Goal: Communication & Community: Share content

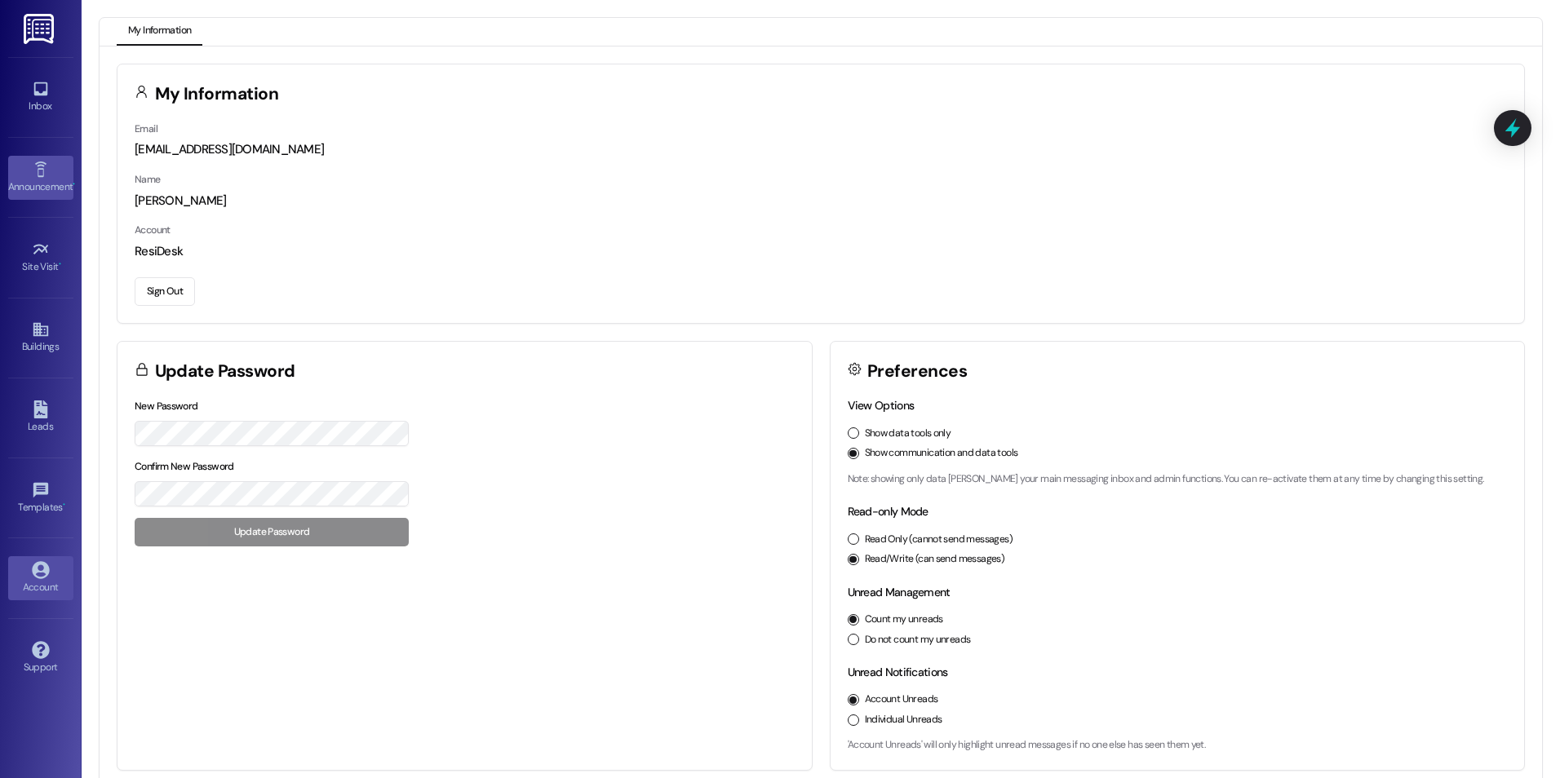
click at [30, 166] on link "Announcement •" at bounding box center [40, 178] width 65 height 44
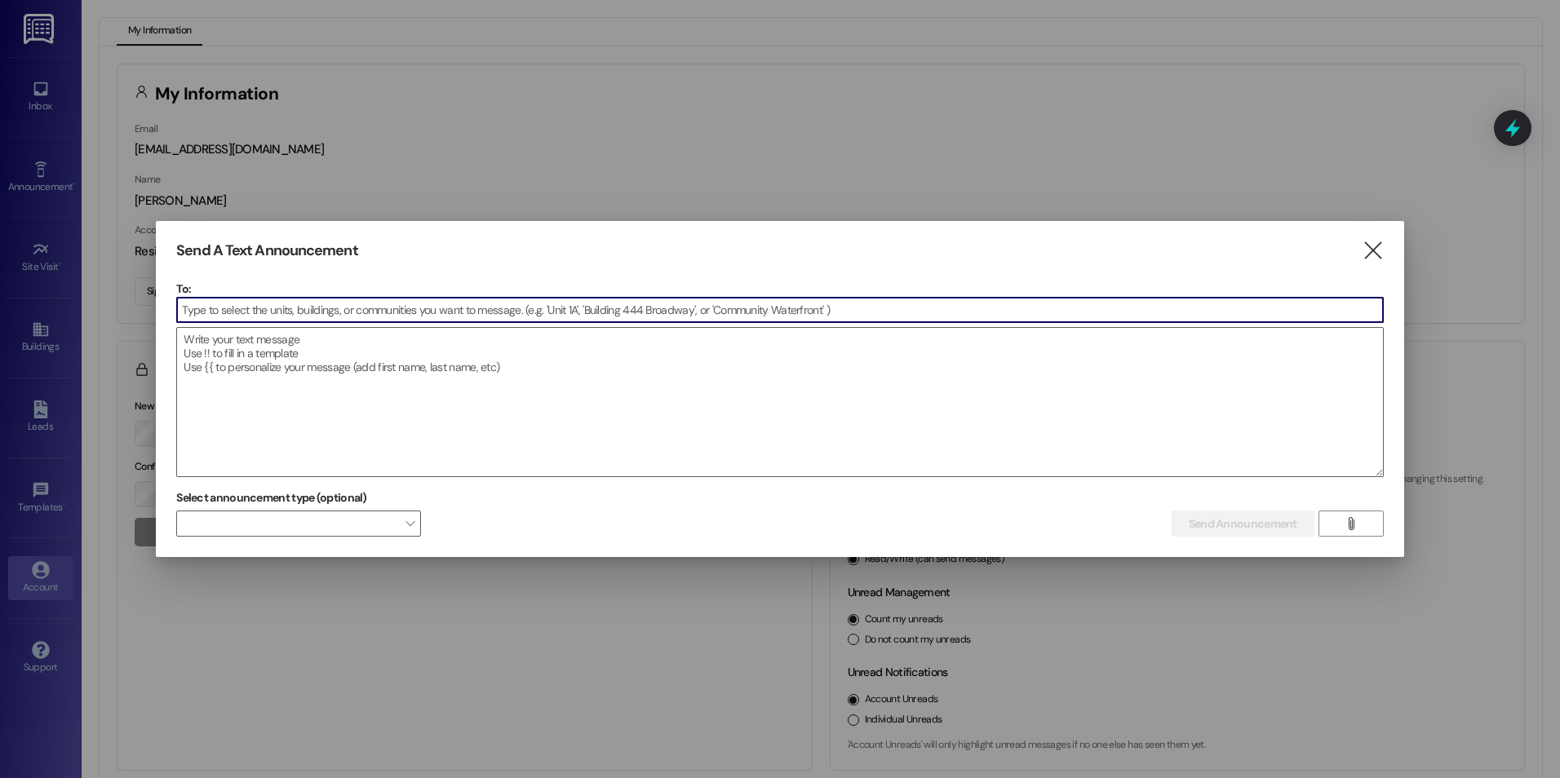
click at [241, 313] on input at bounding box center [780, 310] width 1206 height 24
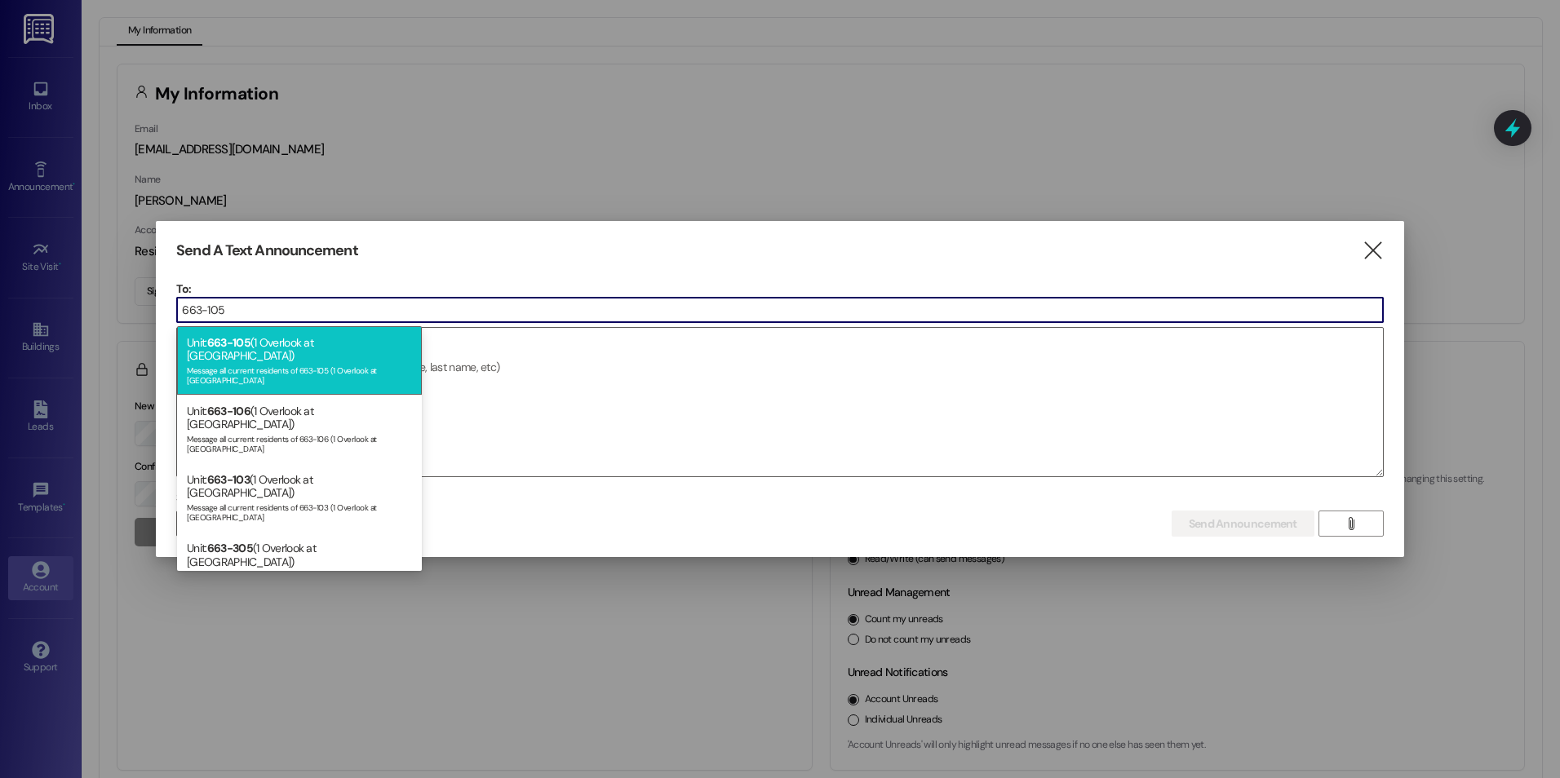
type input "663-105"
click at [255, 362] on div "Message all current residents of 663-105 (1 Overlook at Thornton" at bounding box center [299, 373] width 225 height 23
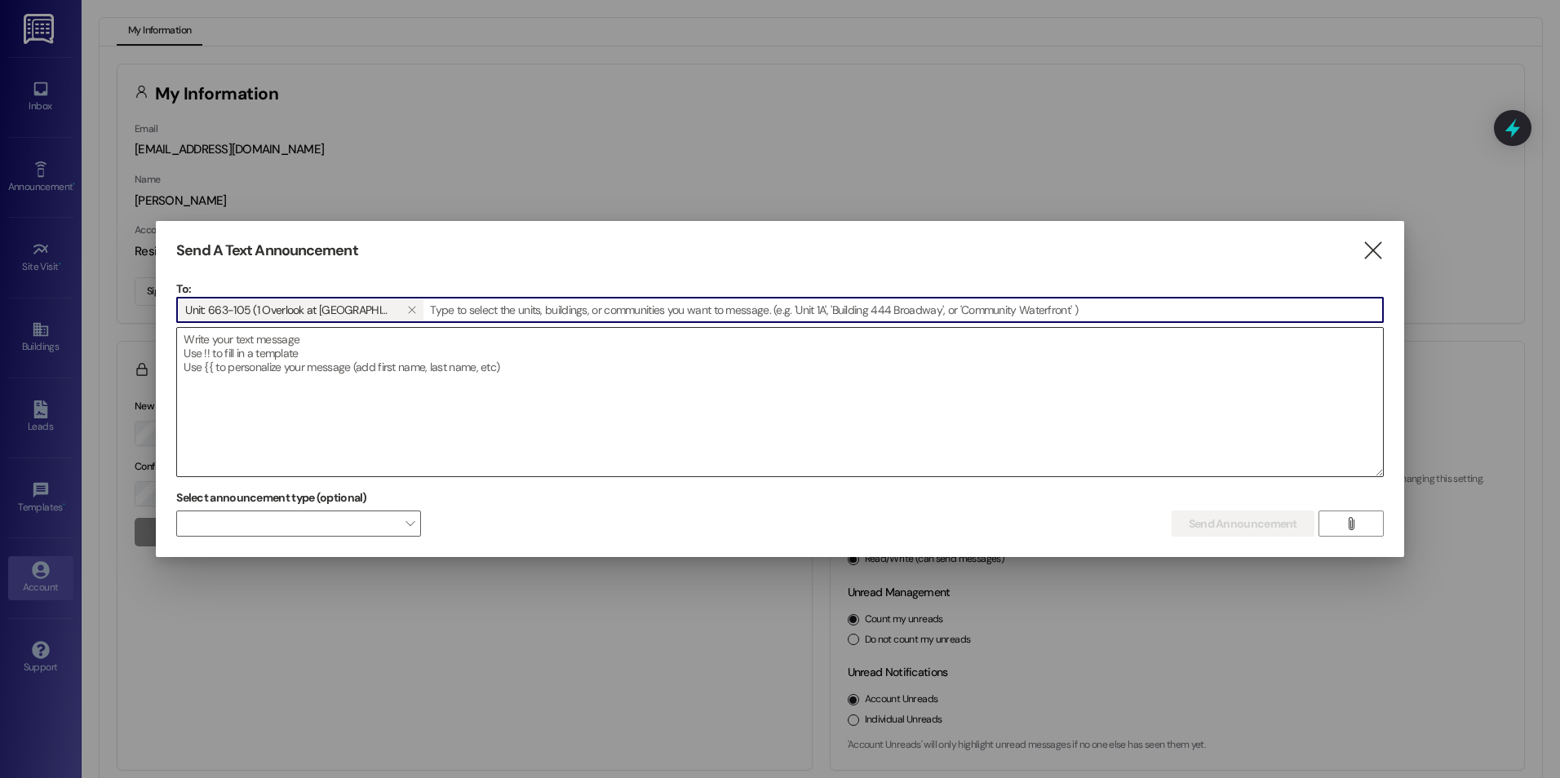
click at [204, 361] on textarea at bounding box center [780, 402] width 1206 height 149
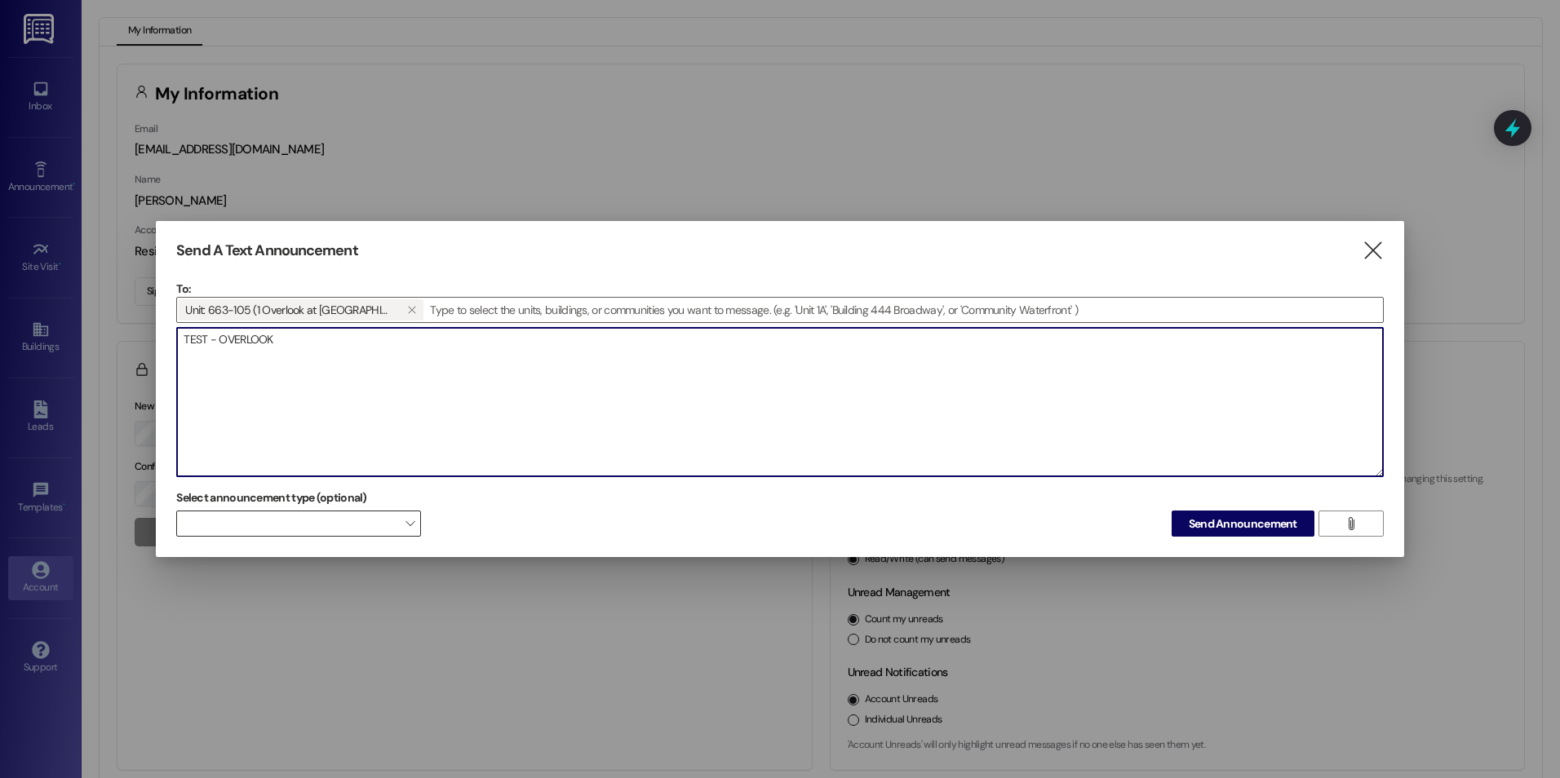
type textarea "TEST - OVERLOOK"
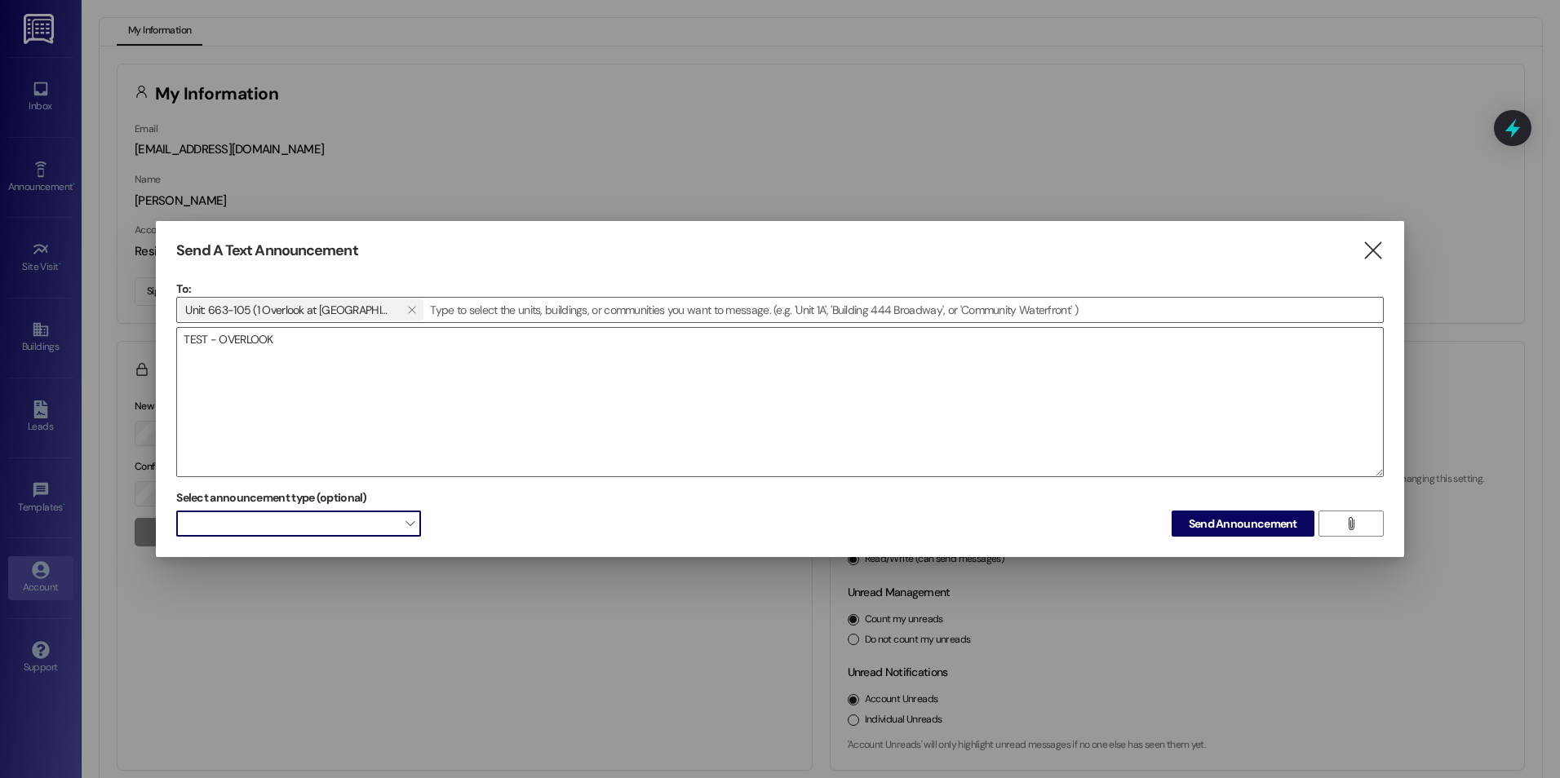
click at [388, 529] on span at bounding box center [298, 524] width 245 height 26
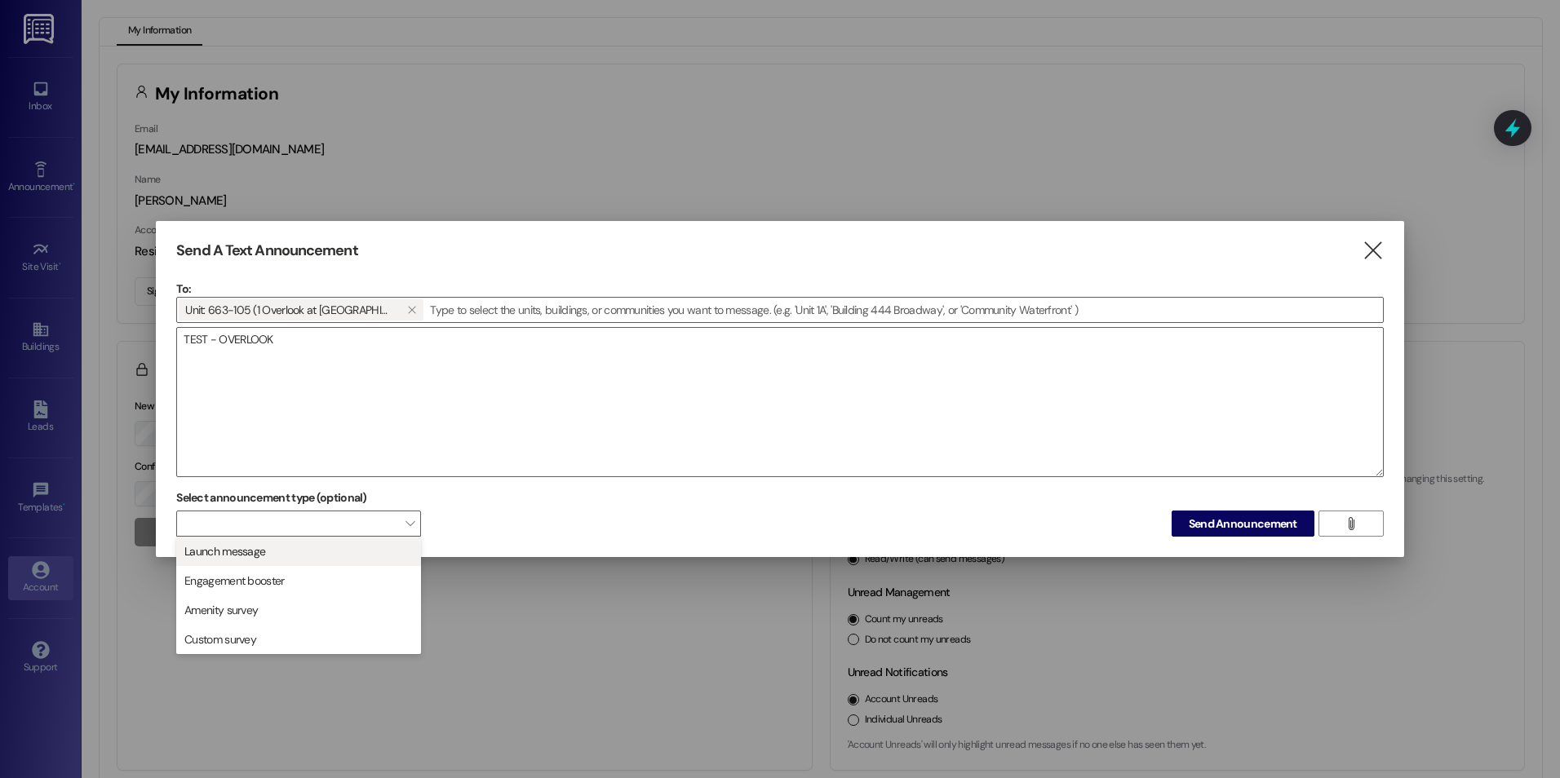
click at [311, 552] on span "Launch message" at bounding box center [299, 552] width 230 height 18
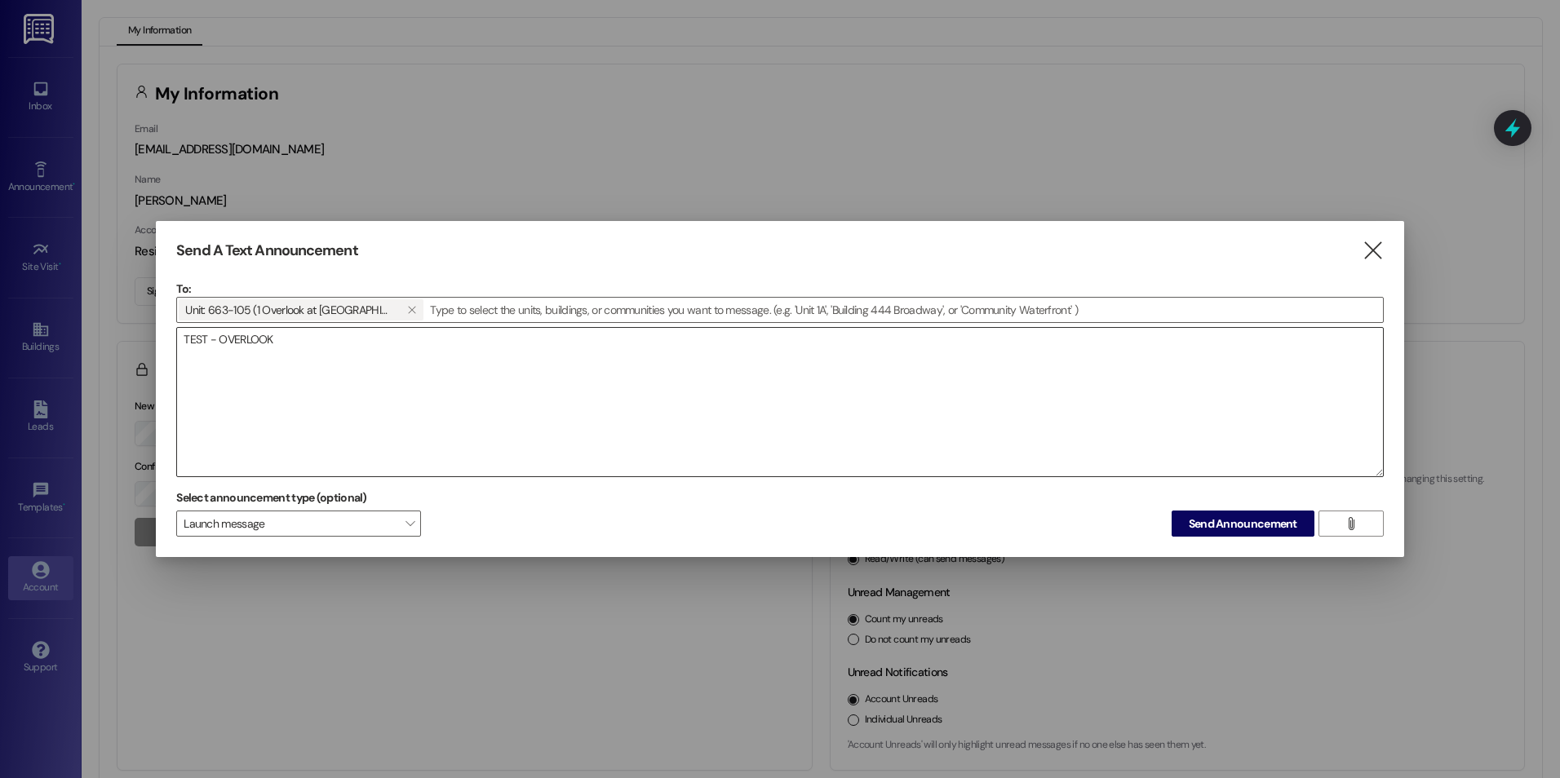
click at [288, 340] on textarea "TEST - OVERLOOK" at bounding box center [780, 402] width 1206 height 149
click at [1241, 530] on span "Send Announcement" at bounding box center [1243, 524] width 109 height 17
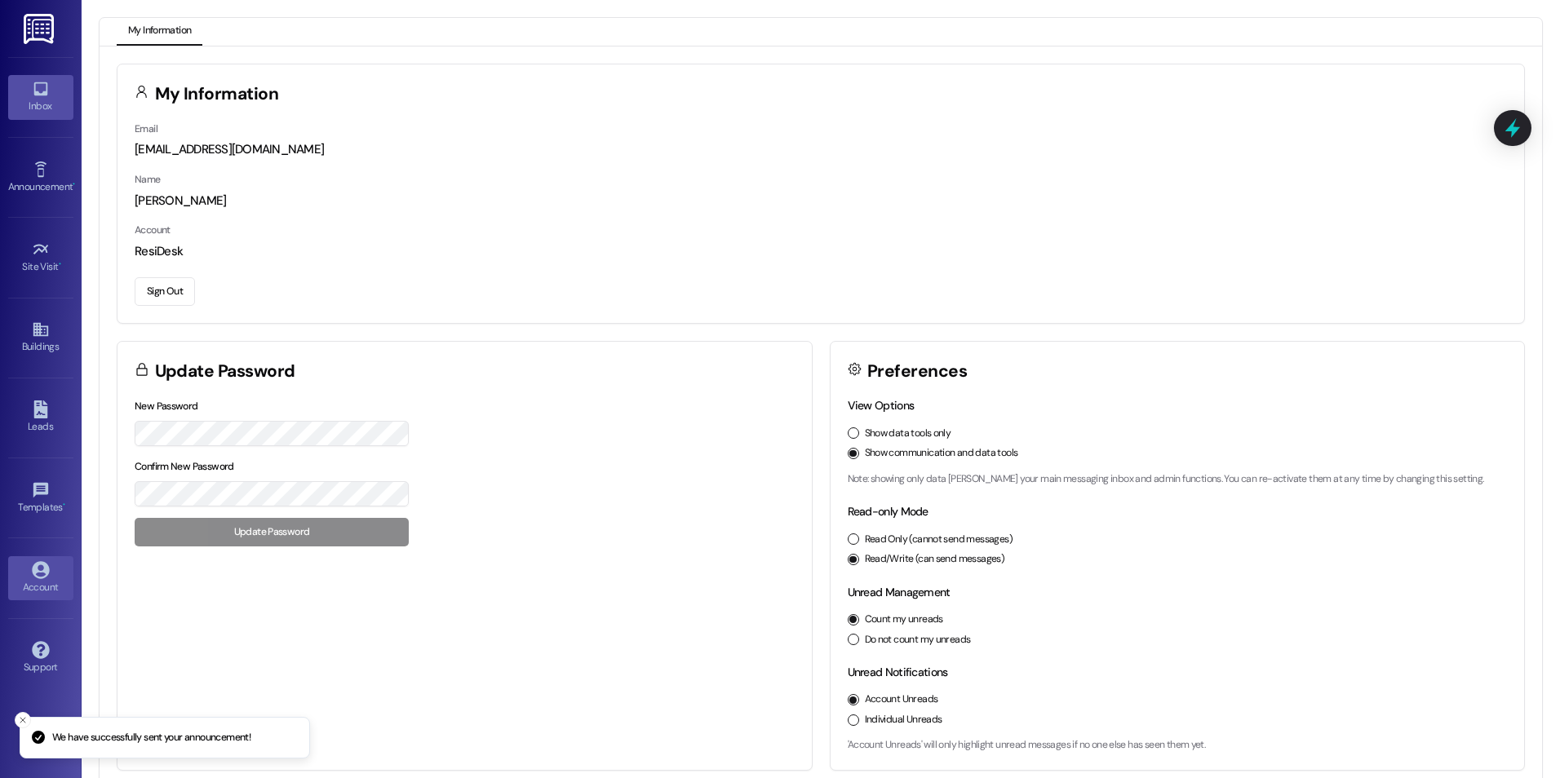
click at [37, 101] on div "Inbox" at bounding box center [41, 106] width 82 height 16
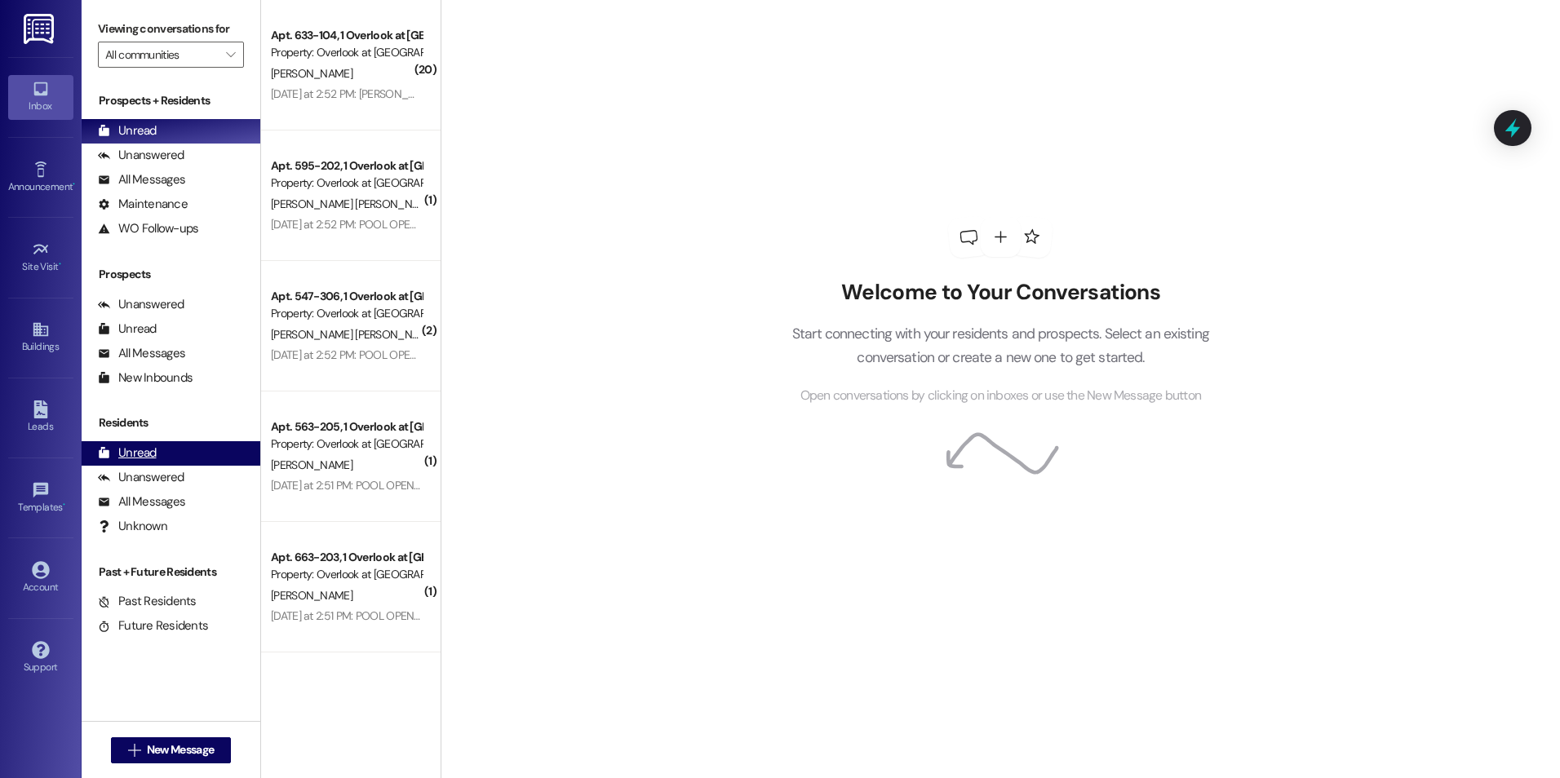
click at [131, 450] on div "Unread" at bounding box center [127, 453] width 59 height 17
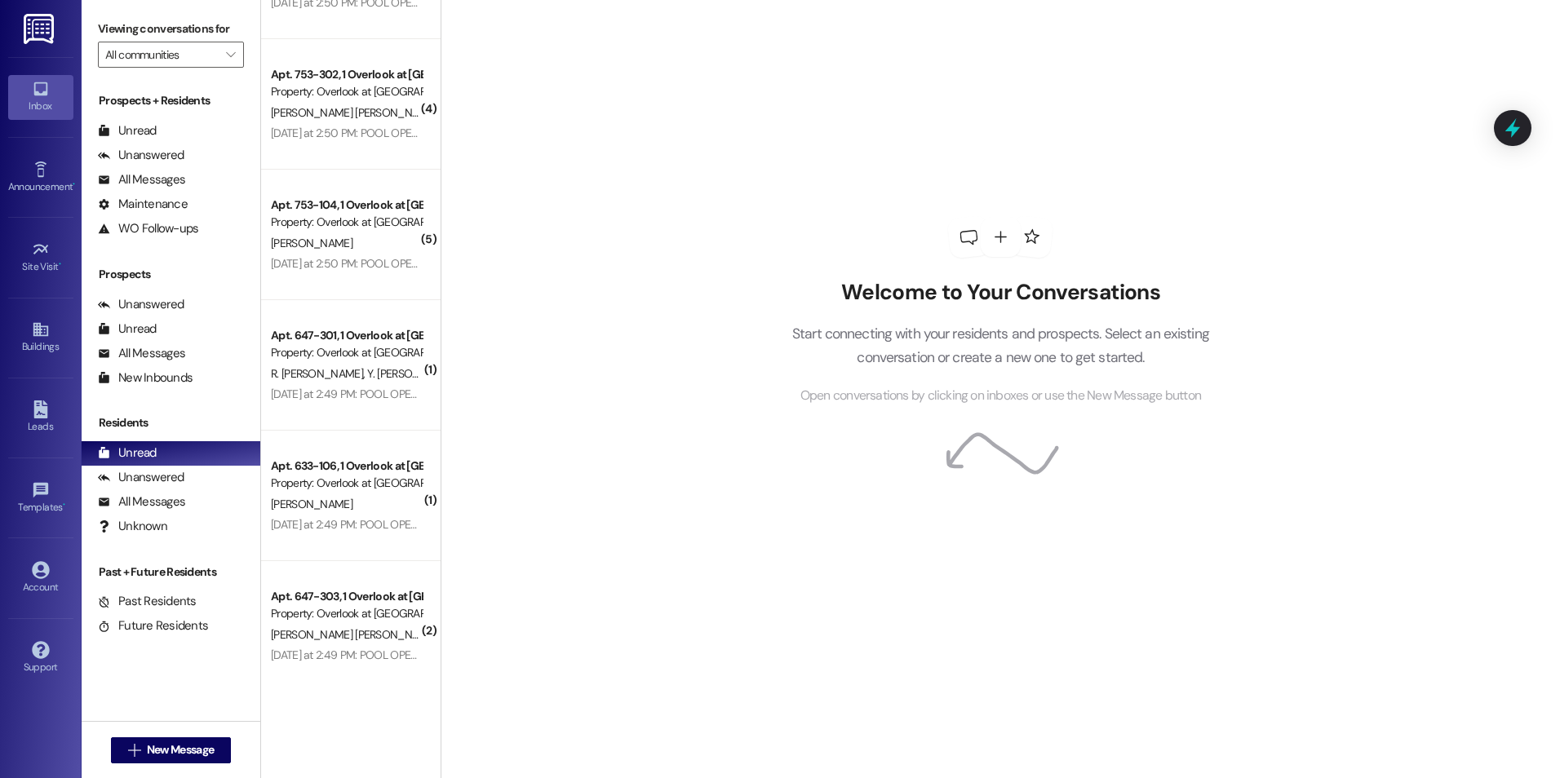
scroll to position [734, 0]
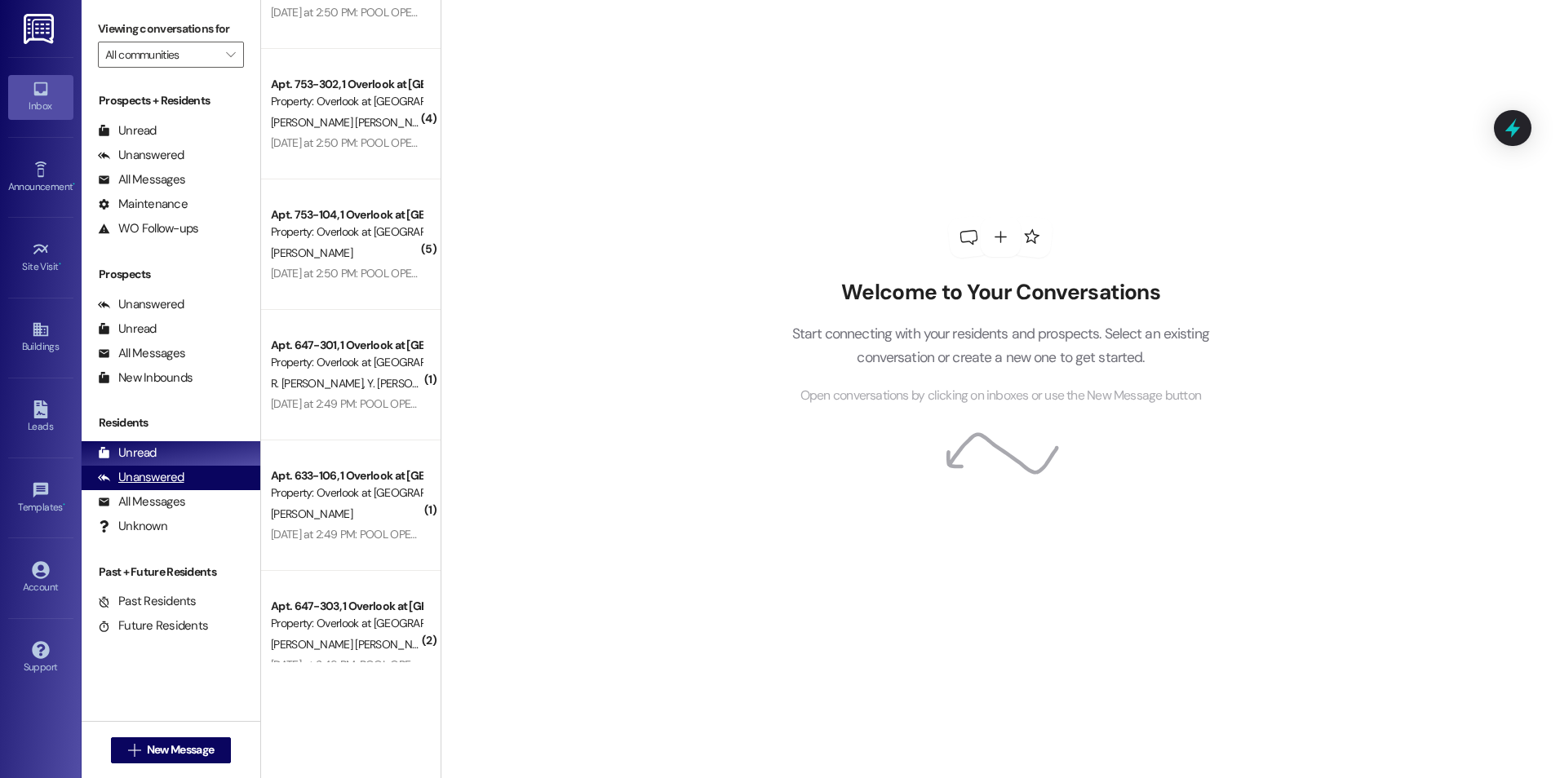
click at [168, 475] on div "Unanswered" at bounding box center [141, 477] width 86 height 17
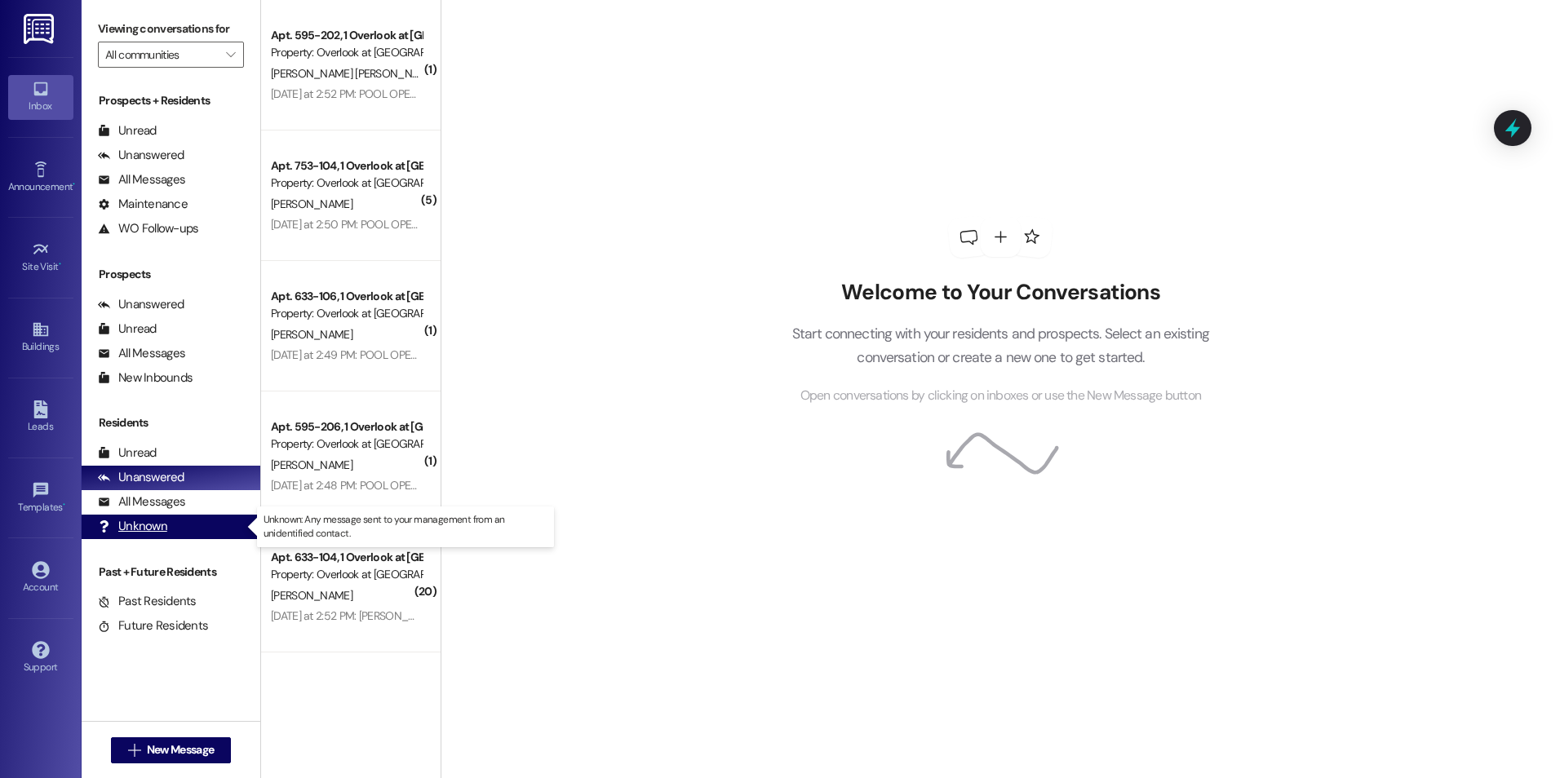
click at [136, 521] on div "Unknown" at bounding box center [132, 526] width 69 height 17
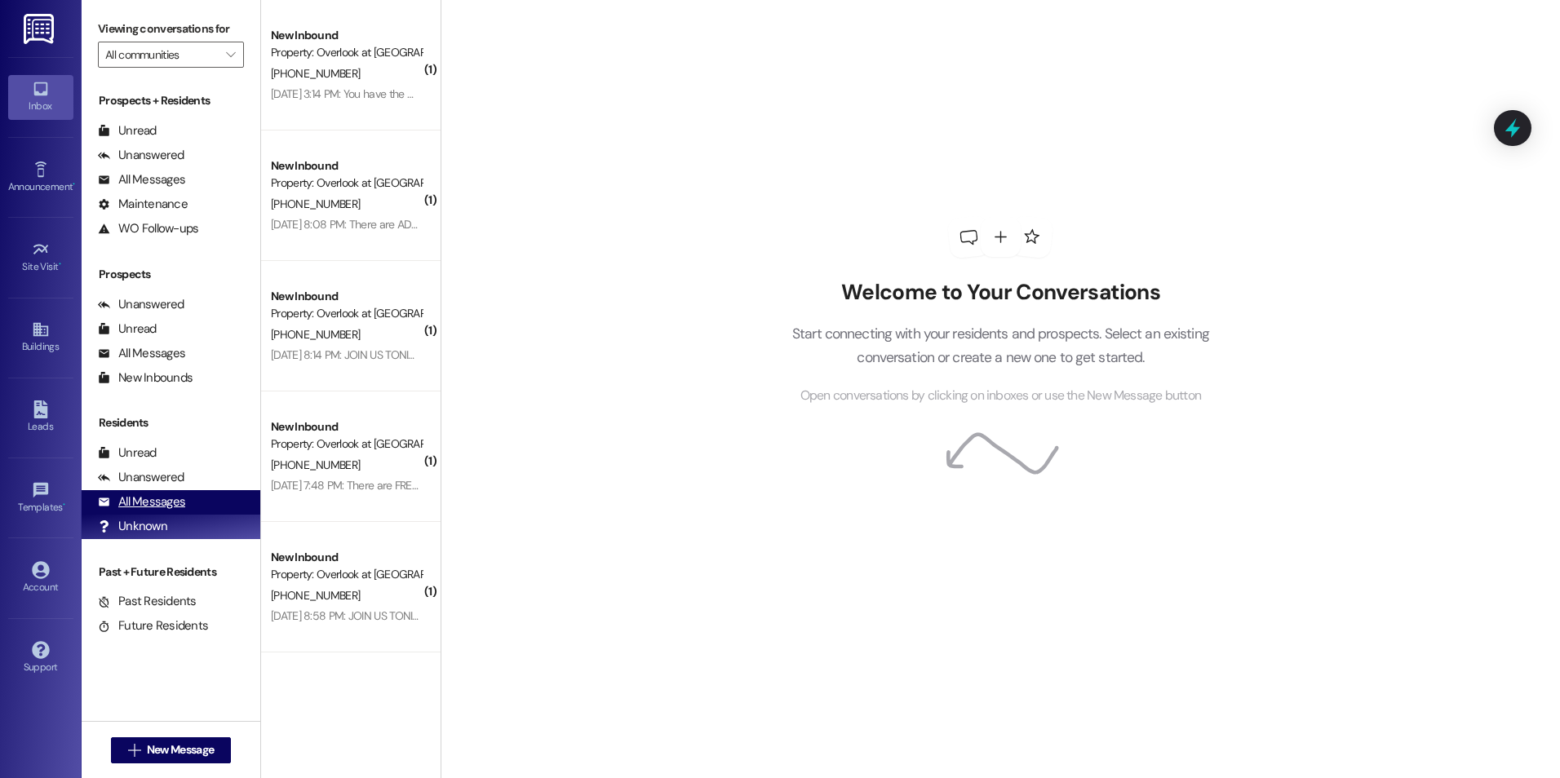
click at [141, 499] on div "All Messages" at bounding box center [141, 502] width 87 height 17
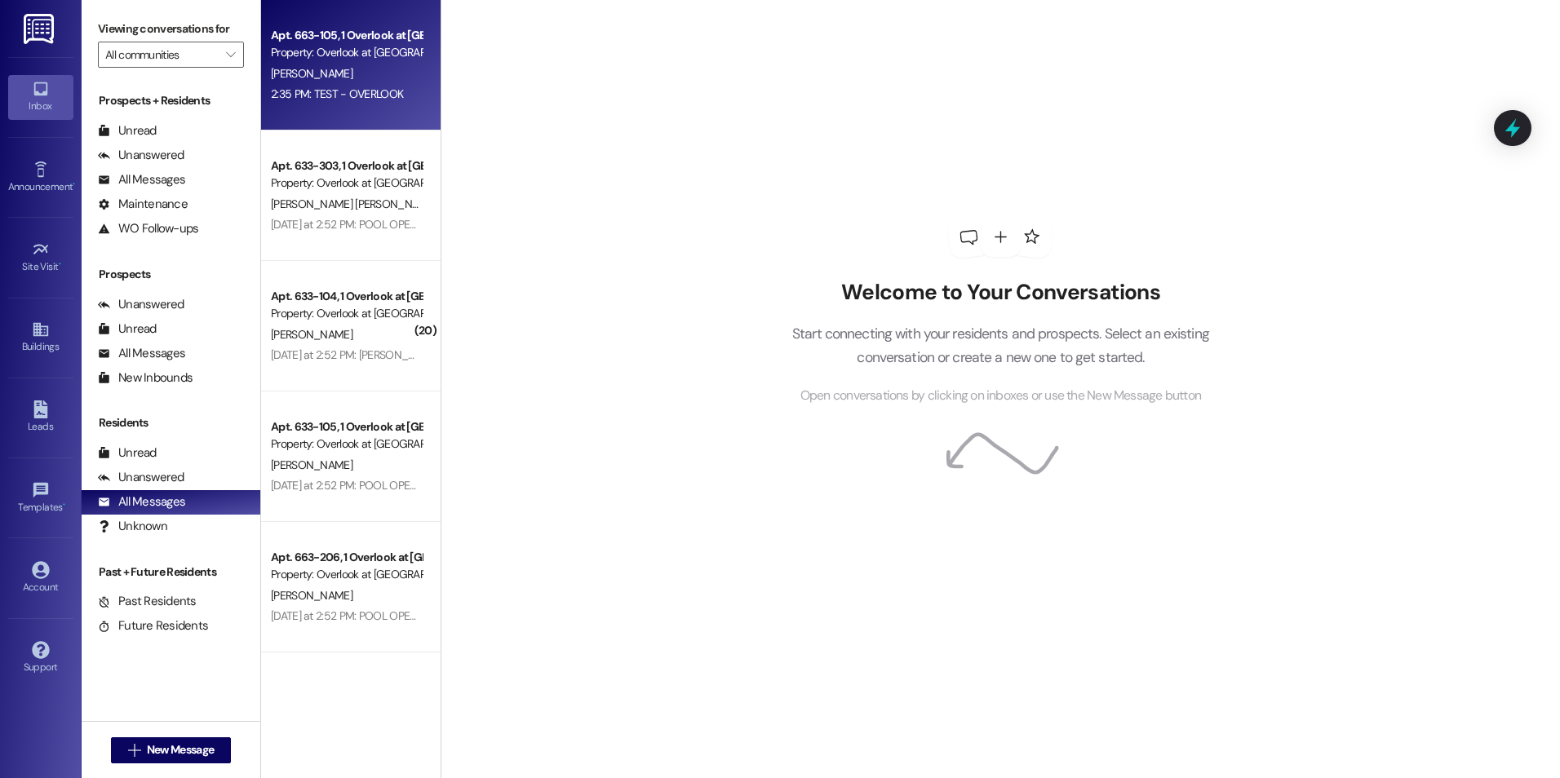
click at [328, 60] on div "Property: Overlook at Thornton" at bounding box center [346, 52] width 151 height 17
click at [328, 61] on div "Property: Overlook at Thornton" at bounding box center [346, 52] width 151 height 17
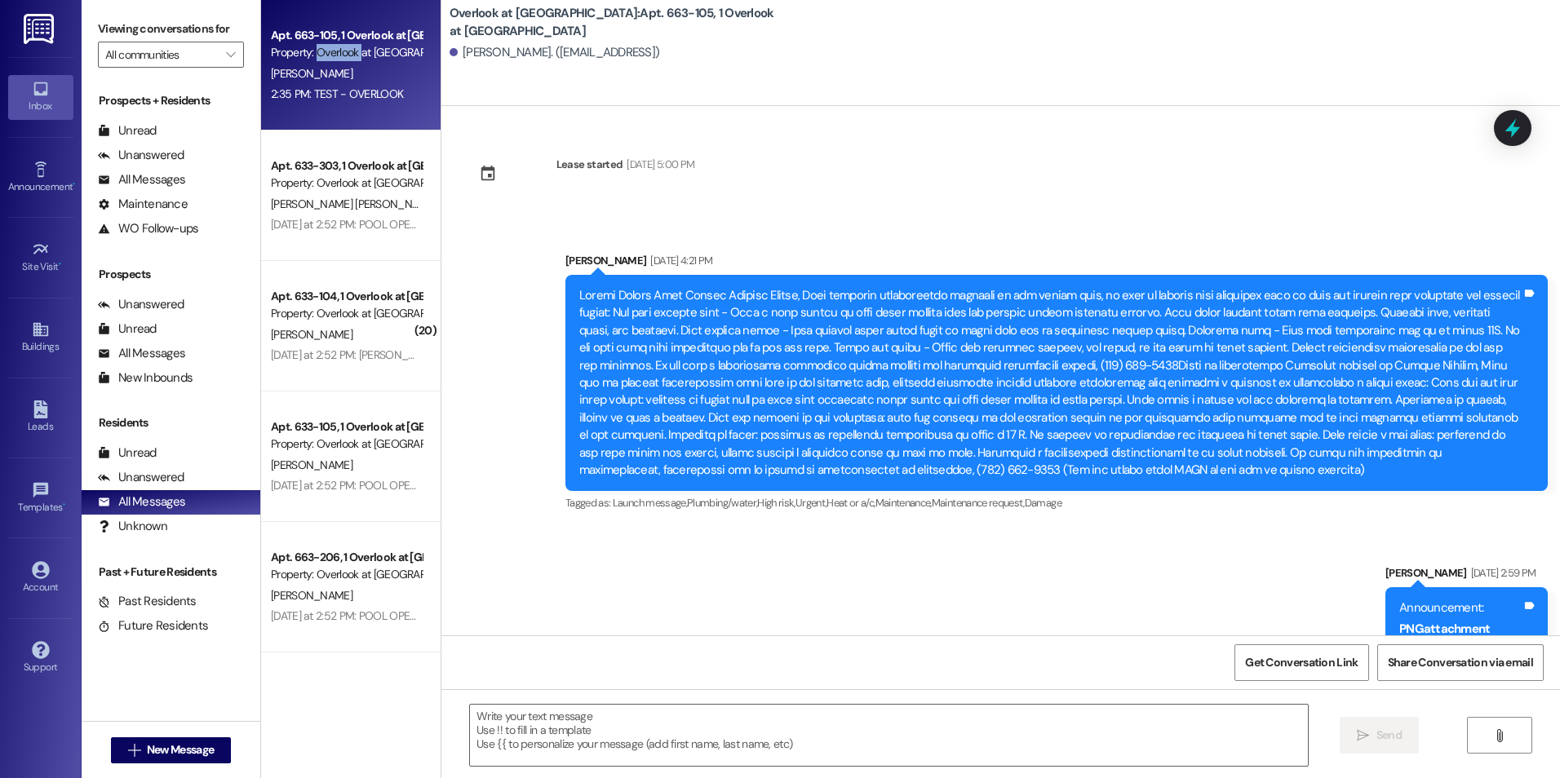
click at [328, 61] on div "Property: Overlook at Thornton" at bounding box center [346, 52] width 151 height 17
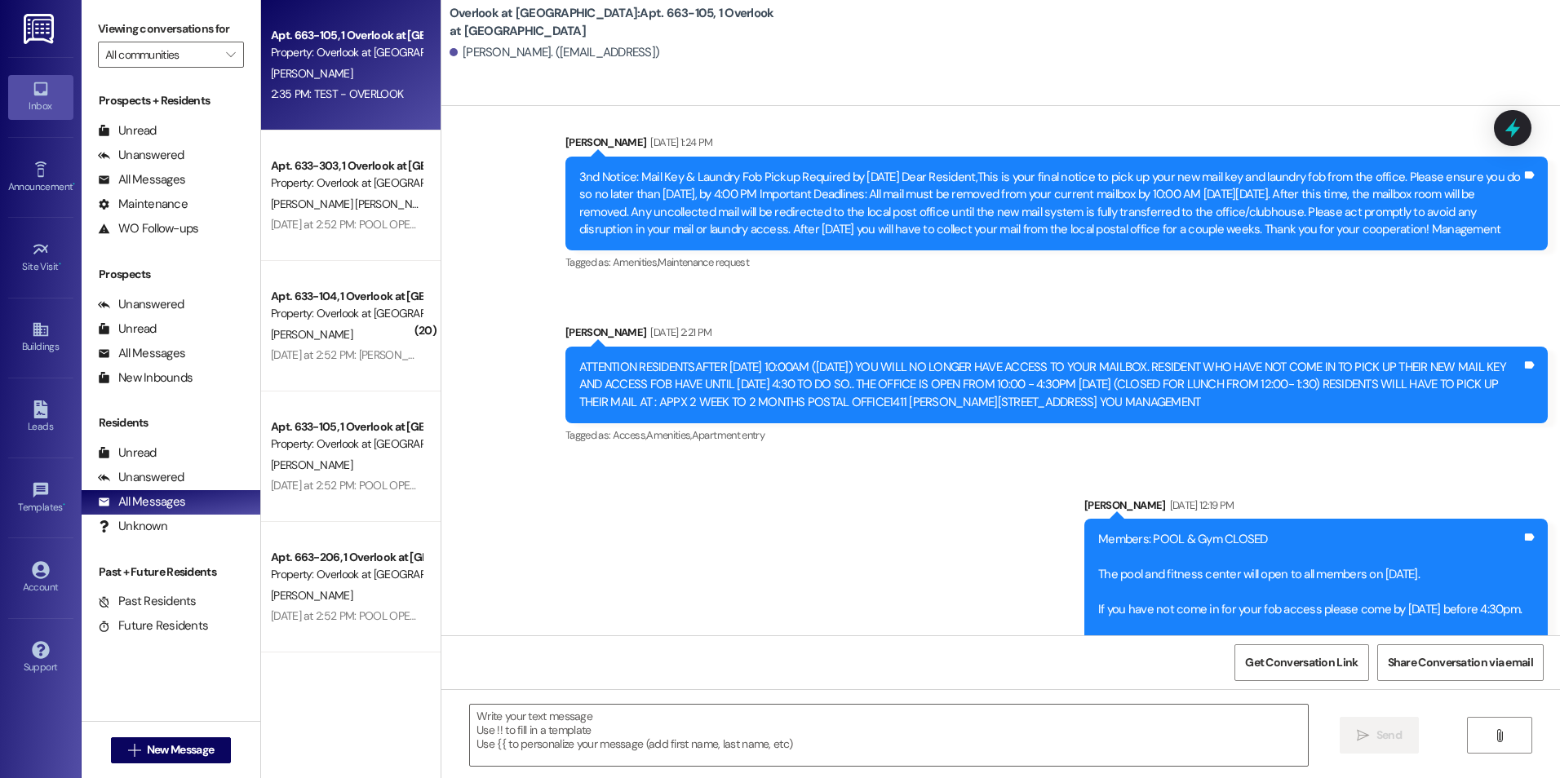
scroll to position [10233, 0]
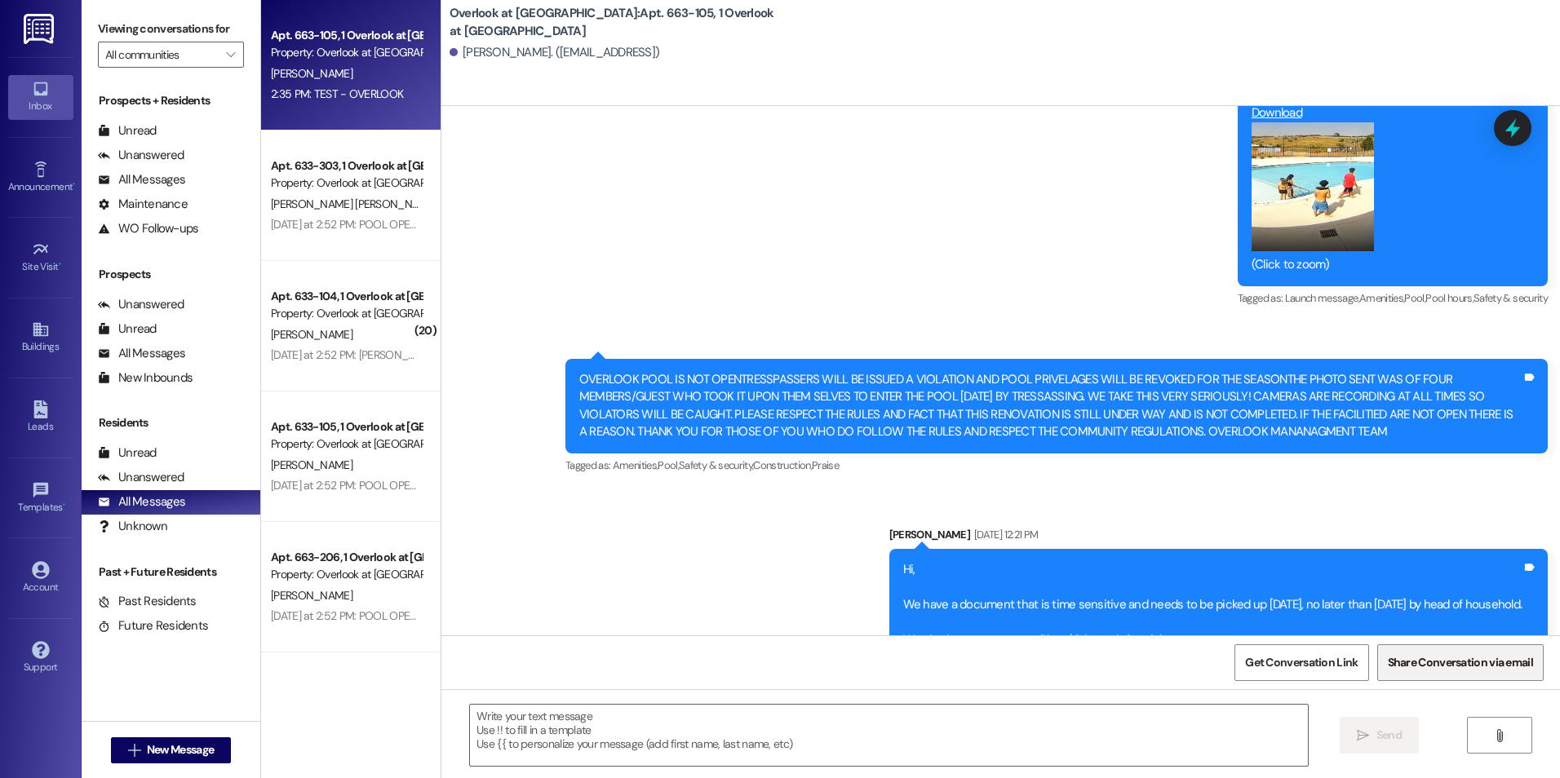
click at [1447, 667] on span "Share Conversation via email" at bounding box center [1460, 662] width 145 height 17
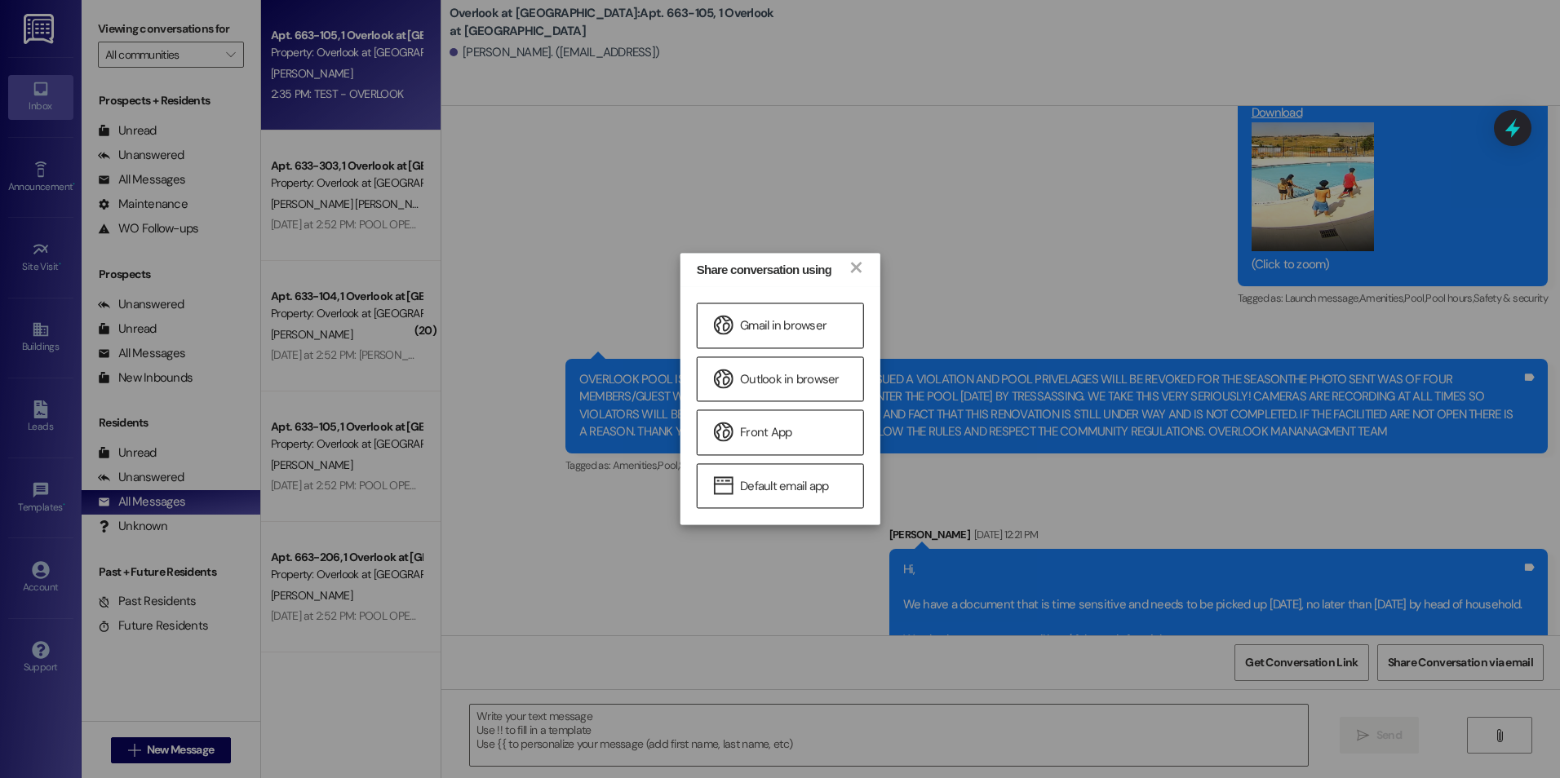
click at [991, 207] on div "Share conversation using × Gmail in browser Outlook in browser Front App Defaul…" at bounding box center [780, 389] width 1560 height 778
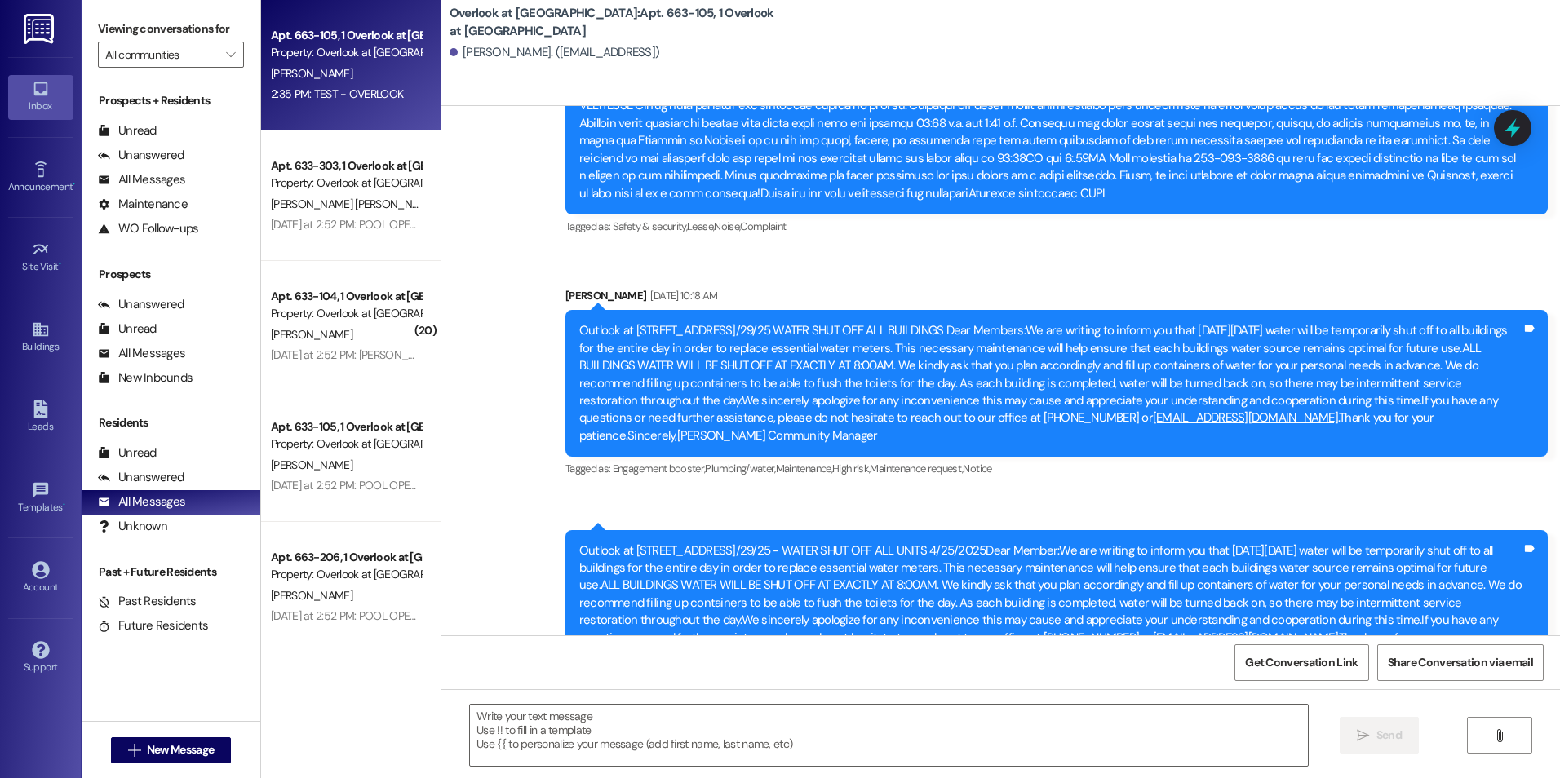
scroll to position [1420, 0]
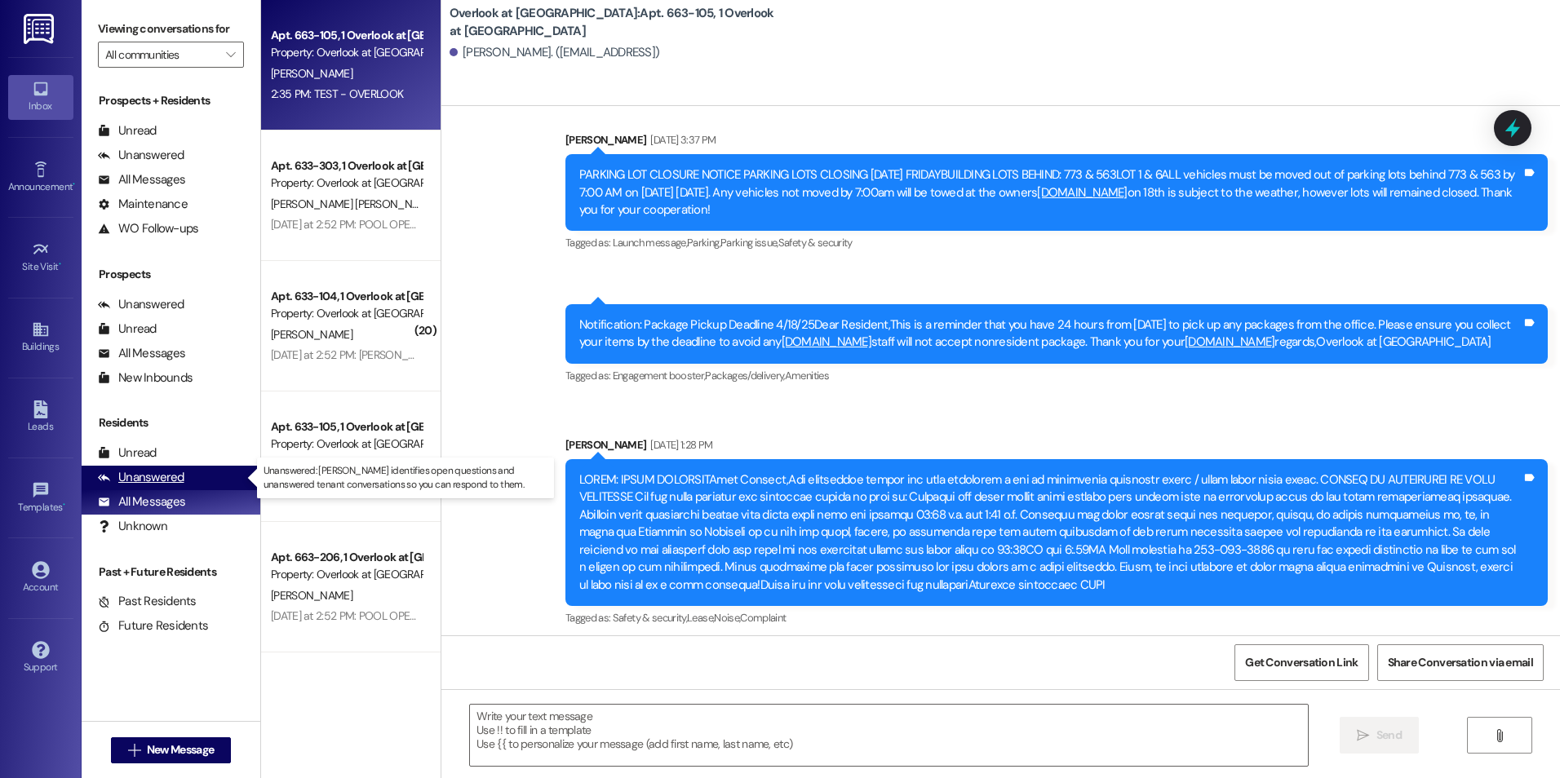
click at [142, 480] on div "Unanswered" at bounding box center [141, 477] width 86 height 17
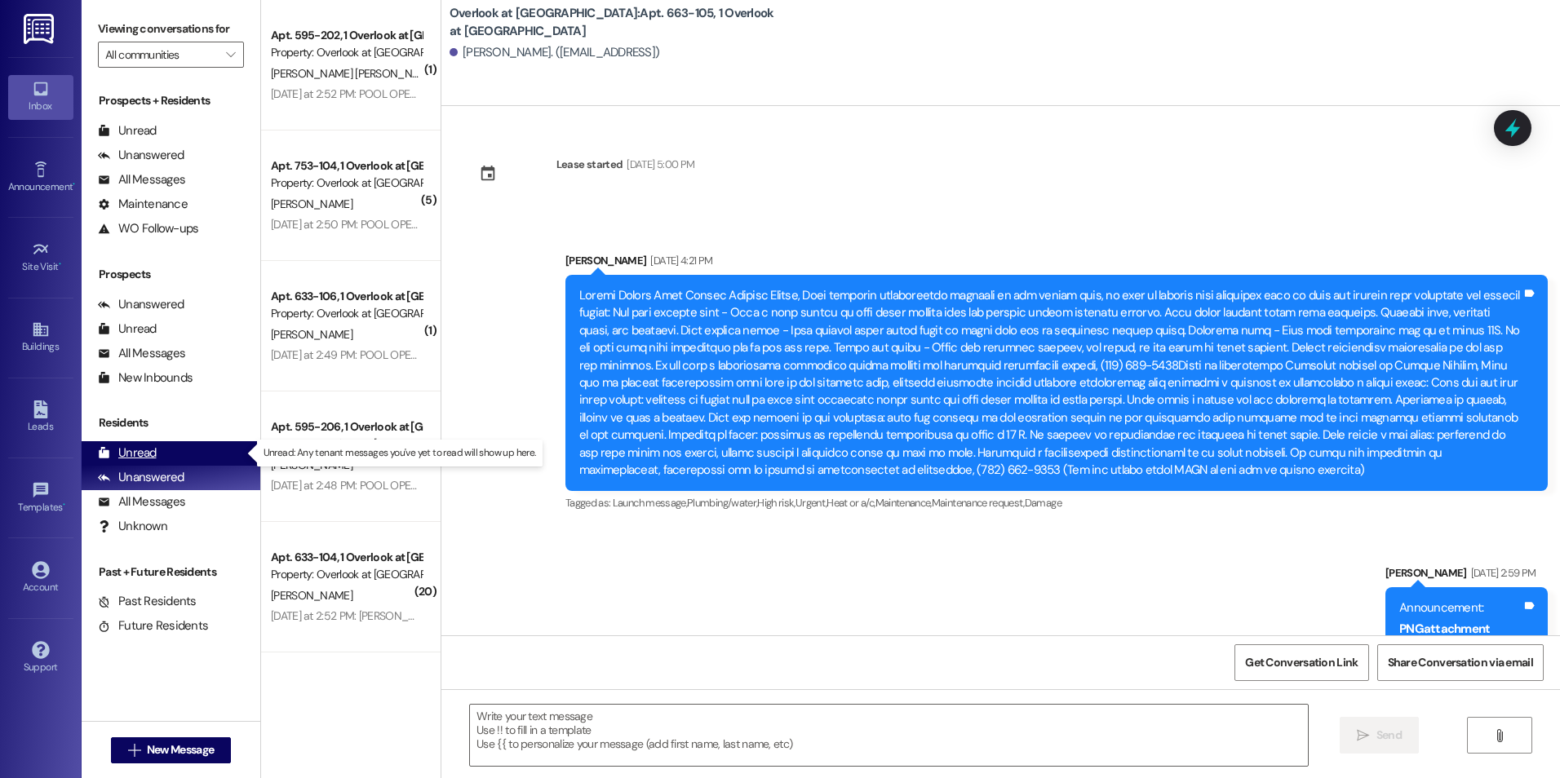
scroll to position [13905, 0]
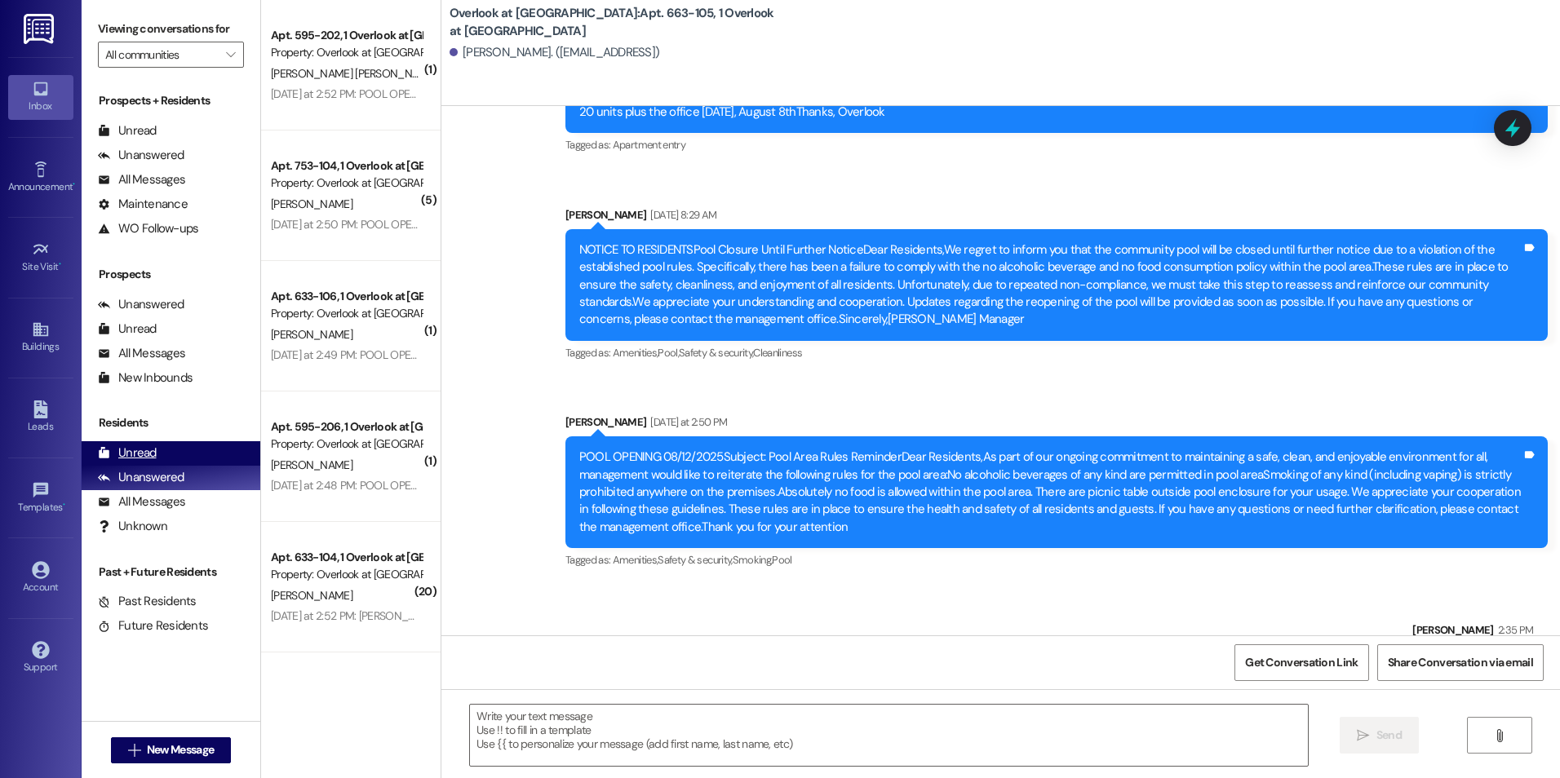
click at [140, 455] on div "Unread" at bounding box center [127, 453] width 59 height 17
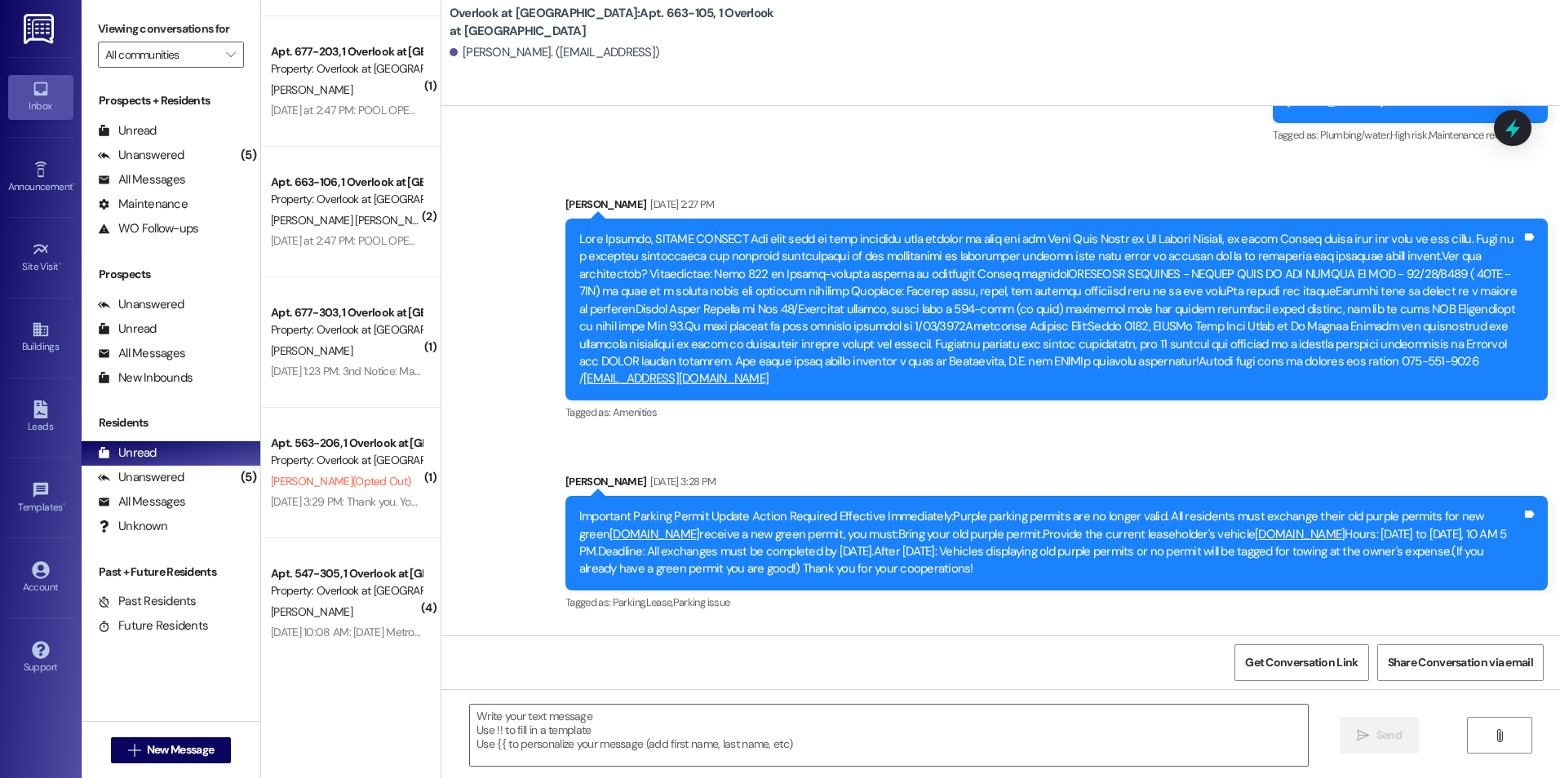
scroll to position [3197, 0]
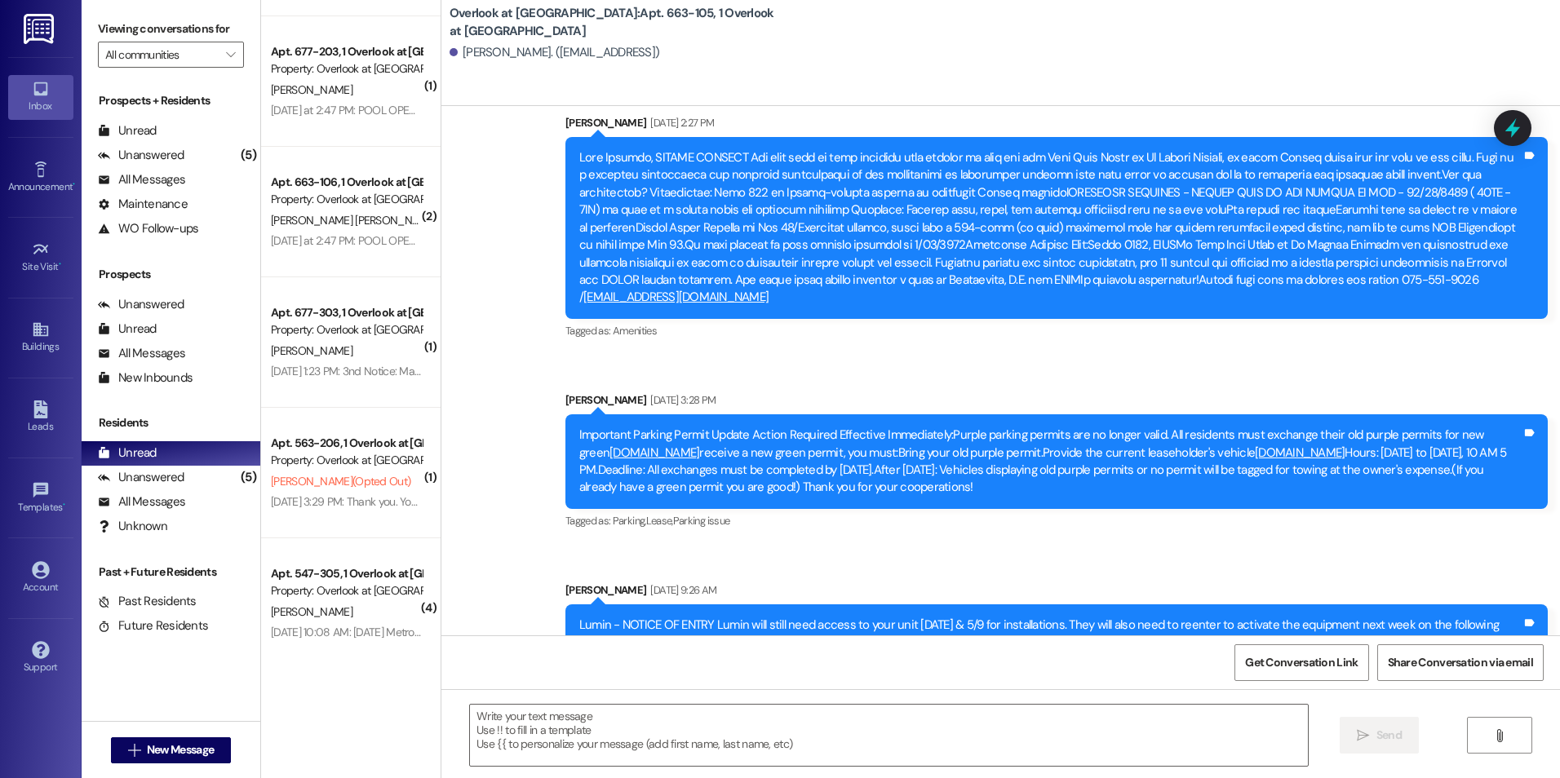
click at [799, 543] on div "Announcement, sent via SMS Shelly Schultz May 05, 2025 at 3:28 PM Important Par…" at bounding box center [1056, 462] width 1007 height 166
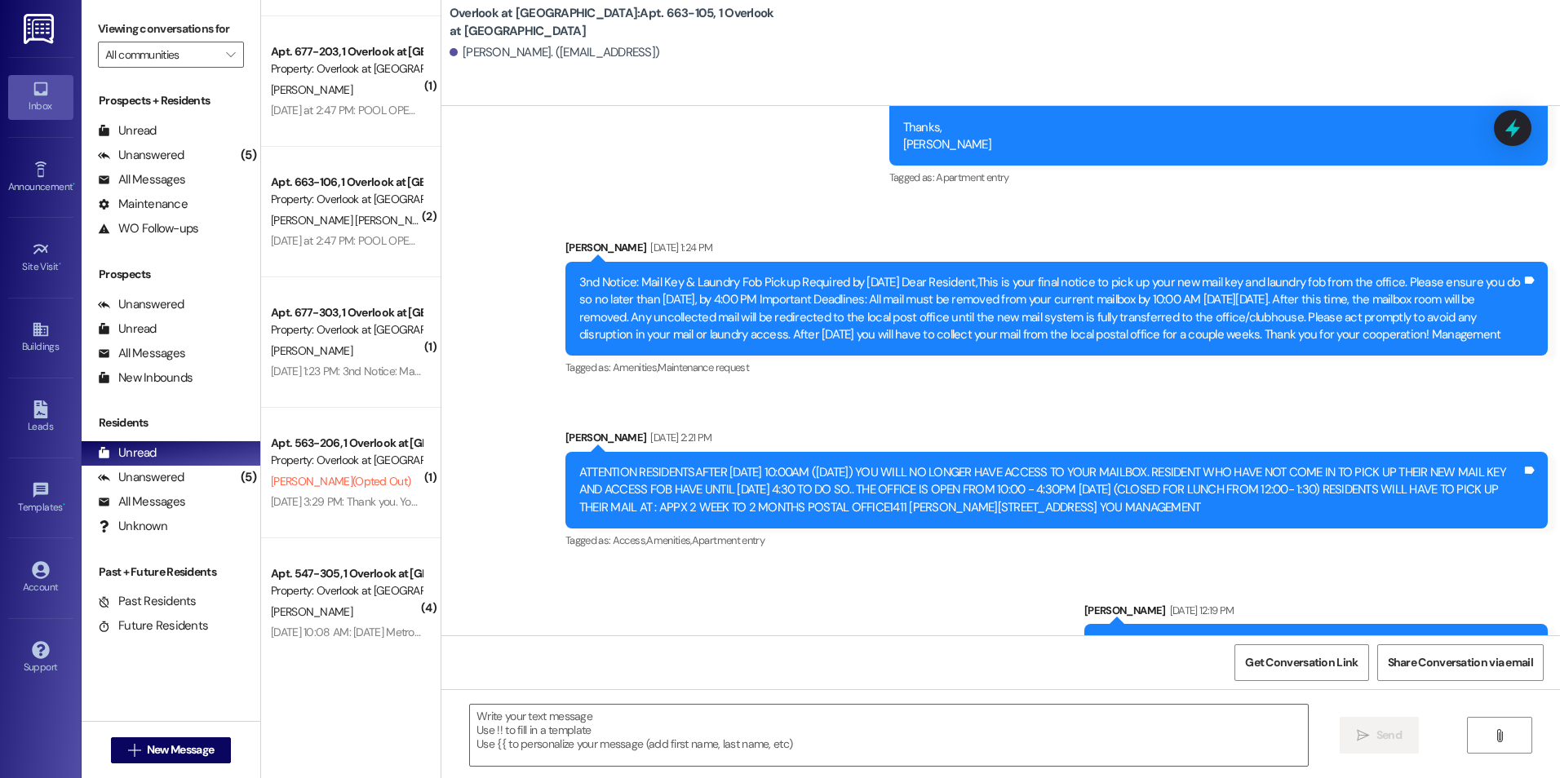
scroll to position [10786, 0]
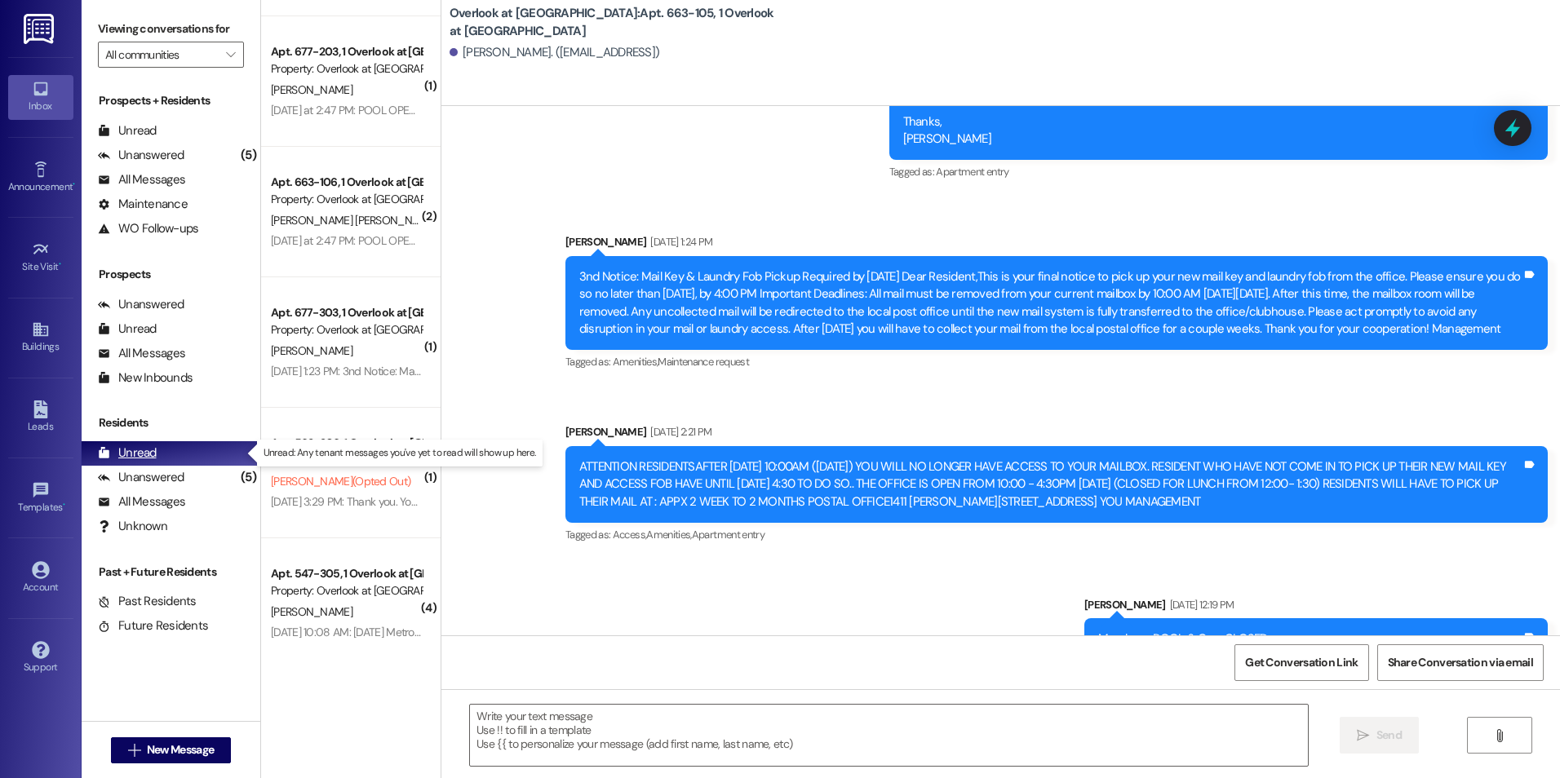
click at [157, 457] on div "Unread (0)" at bounding box center [171, 453] width 179 height 24
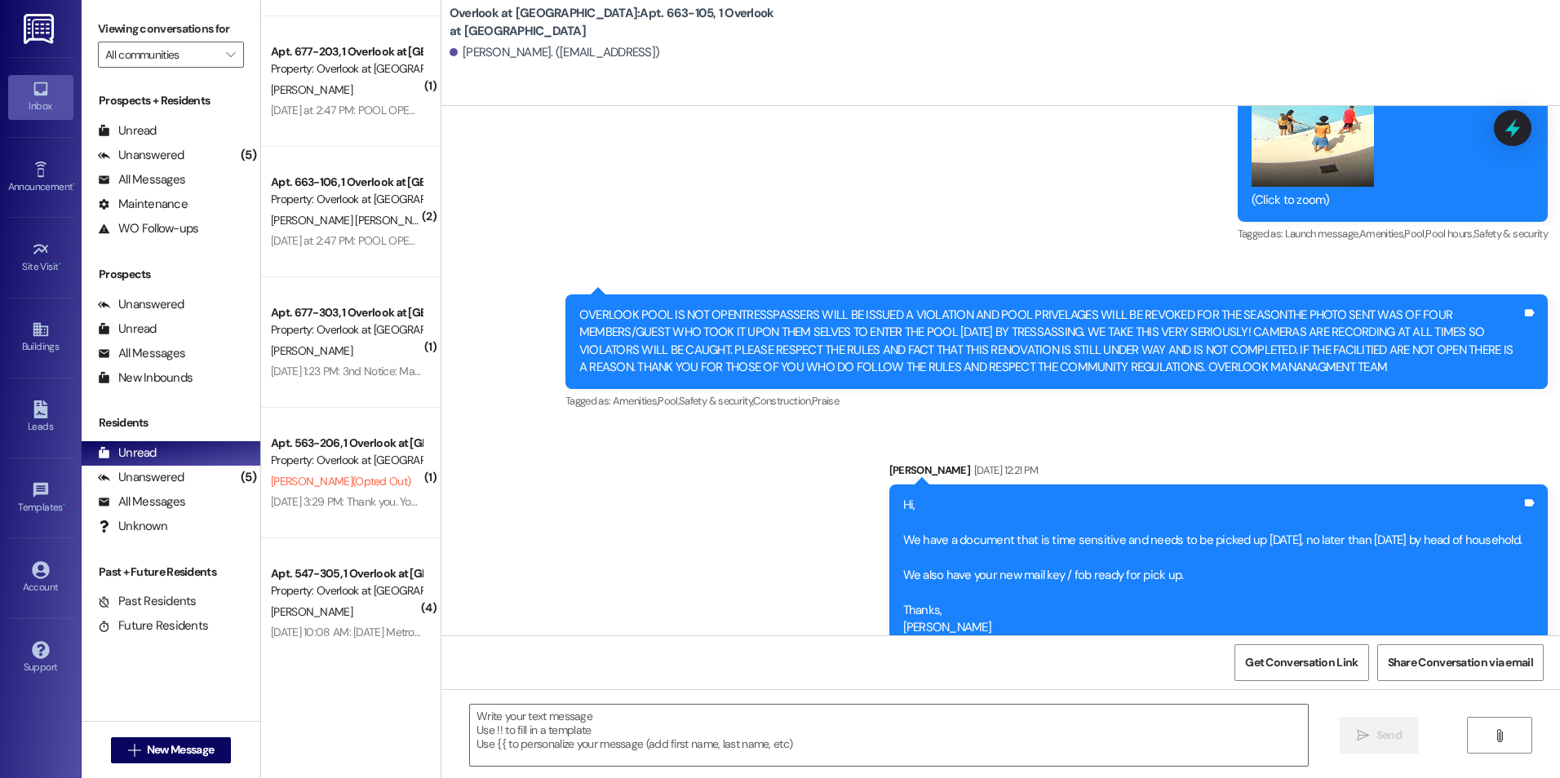
scroll to position [10297, 0]
click at [1524, 126] on icon at bounding box center [1513, 128] width 28 height 28
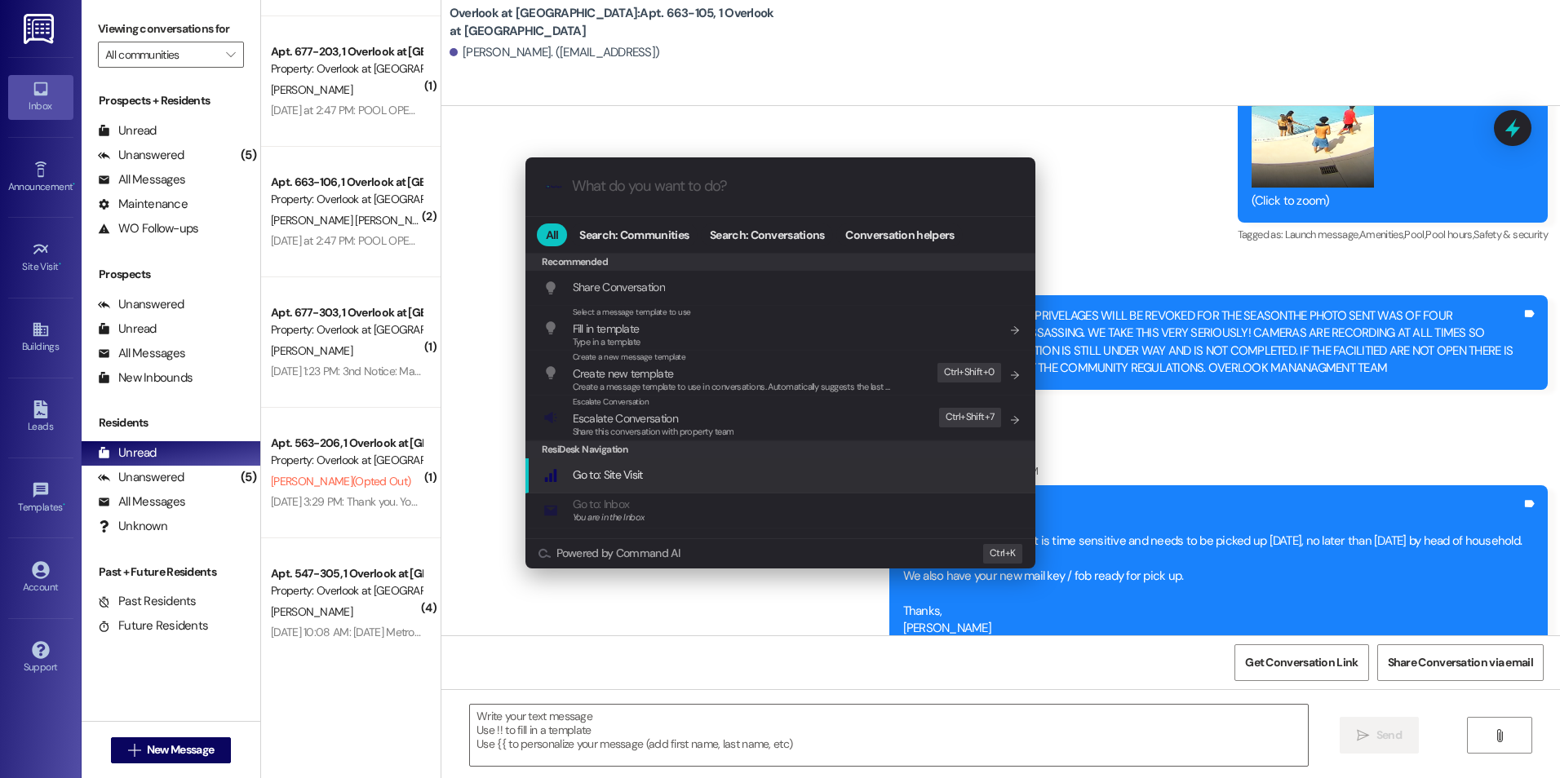
click at [864, 57] on div ".cls-1{fill:#0a055f;}.cls-2{fill:#0cc4c4;} resideskLogoBlueOrange All Search: C…" at bounding box center [780, 389] width 1560 height 778
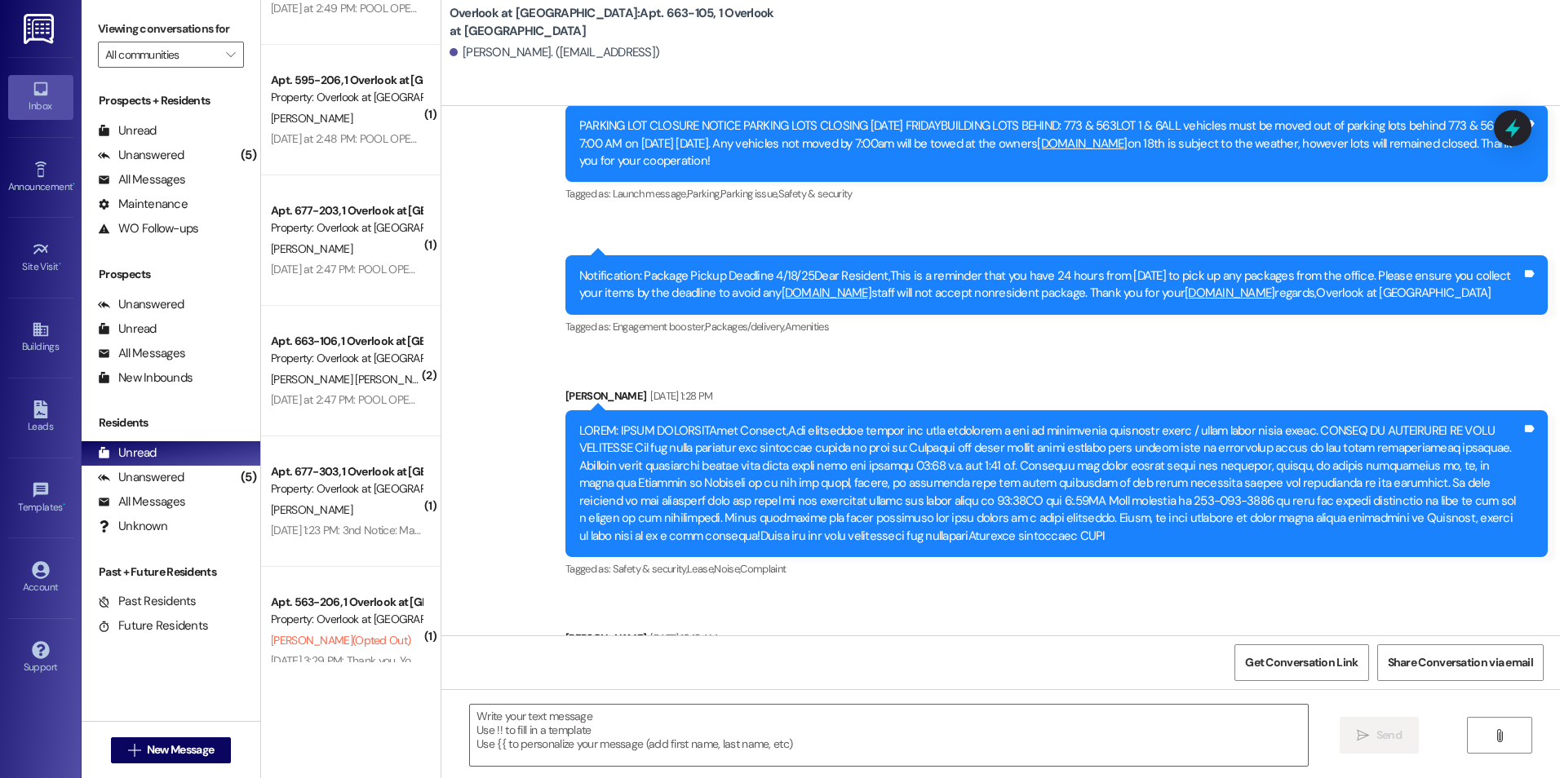
scroll to position [1306, 0]
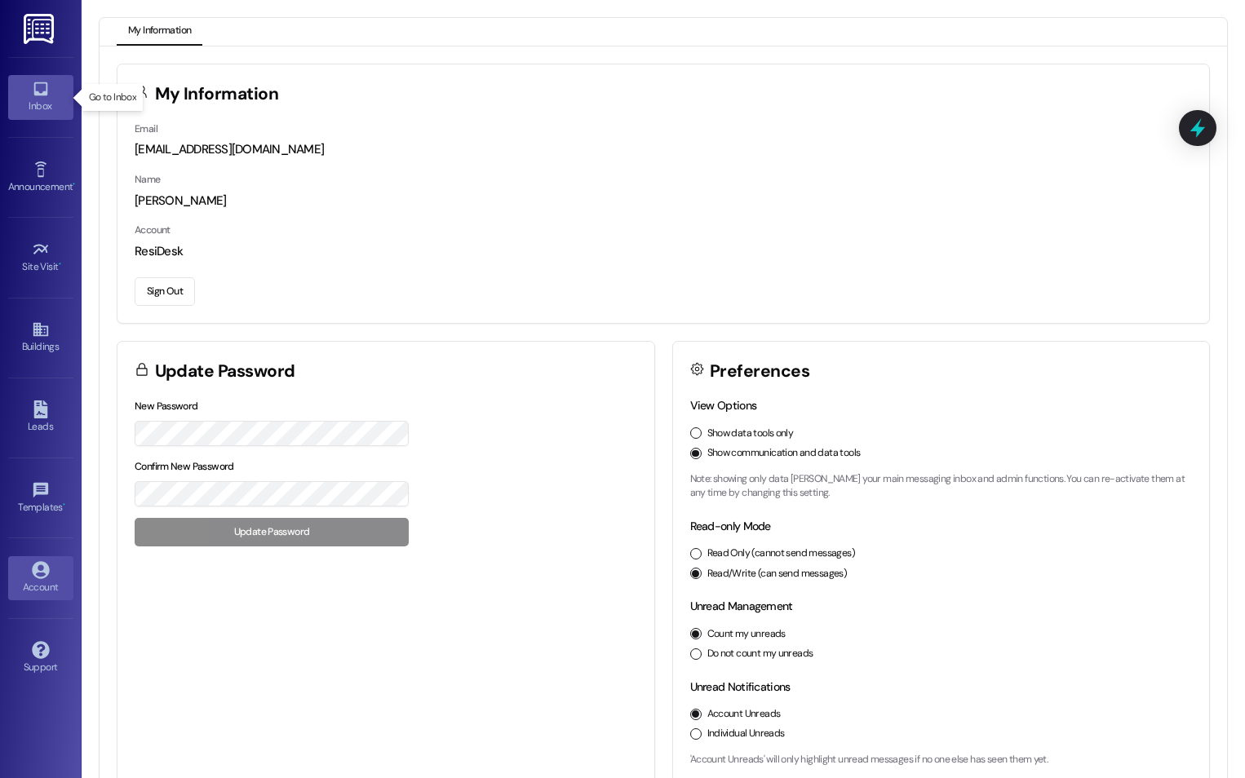
click at [38, 94] on icon at bounding box center [40, 89] width 14 height 14
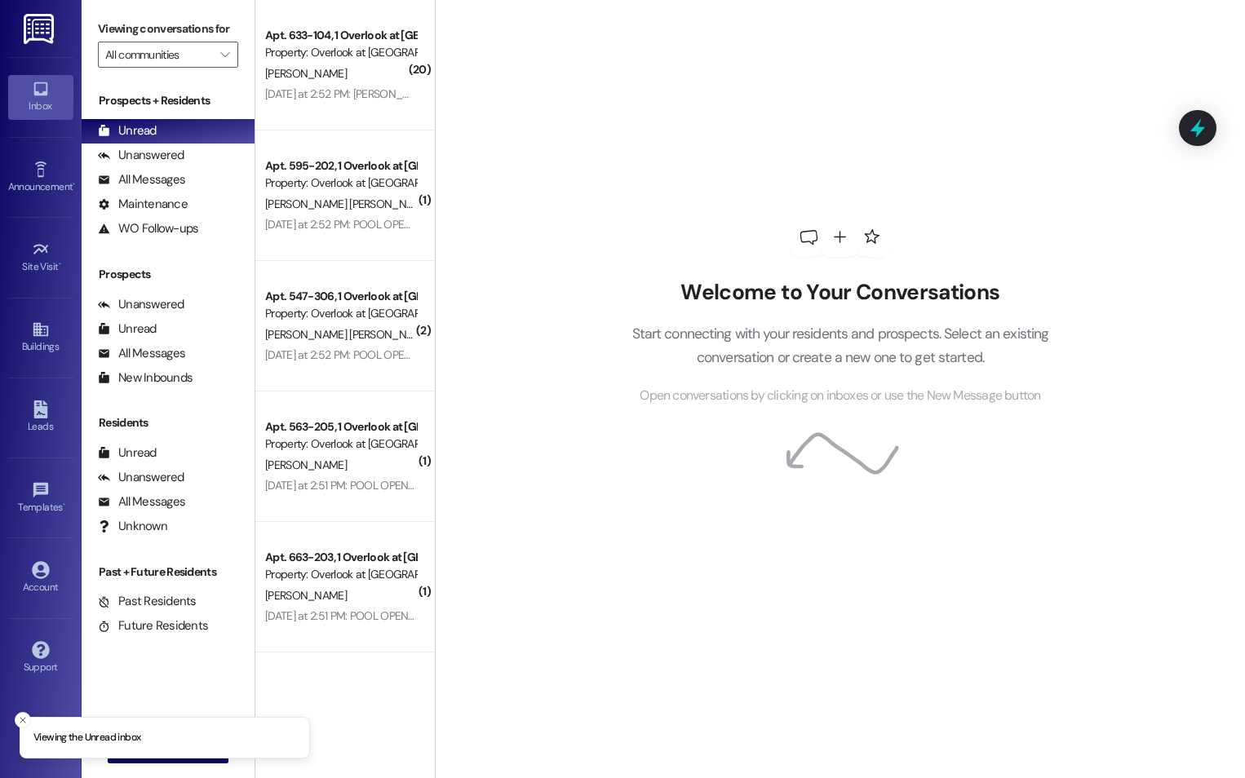
click at [39, 38] on img at bounding box center [40, 29] width 33 height 30
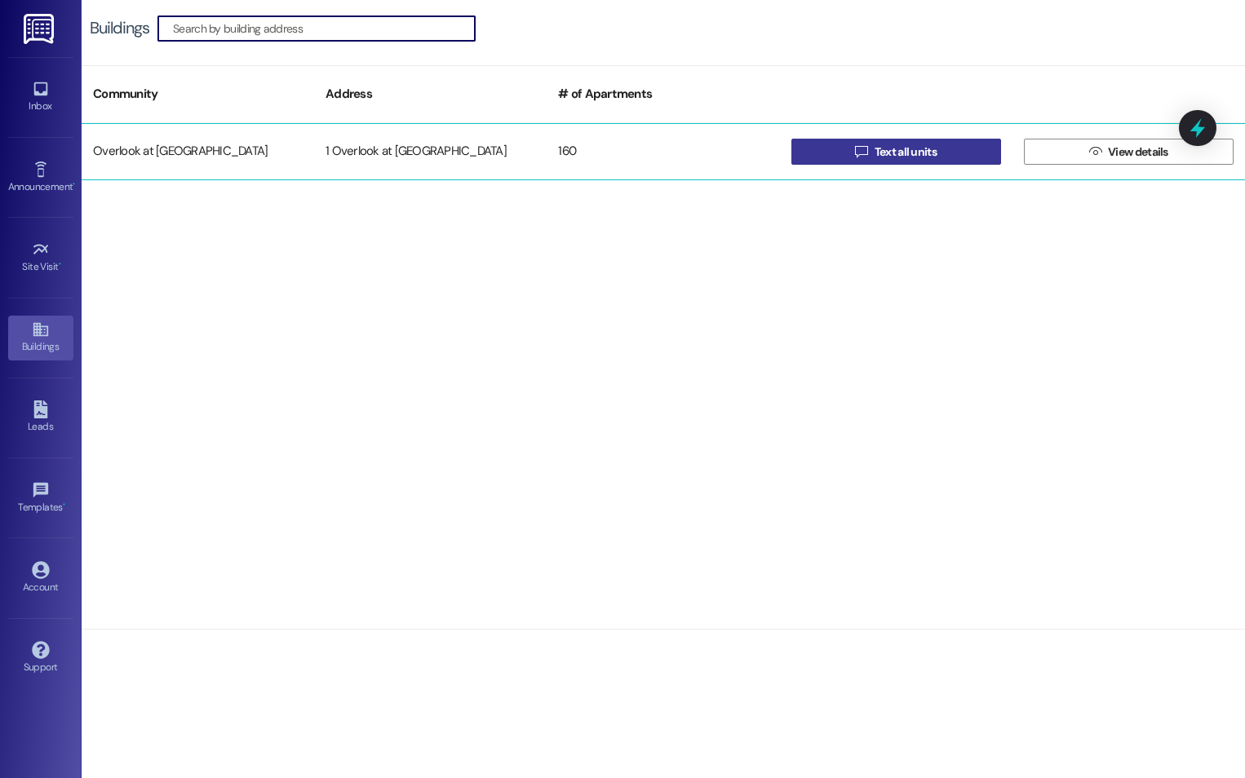
click at [922, 149] on span "Text all units" at bounding box center [906, 152] width 62 height 17
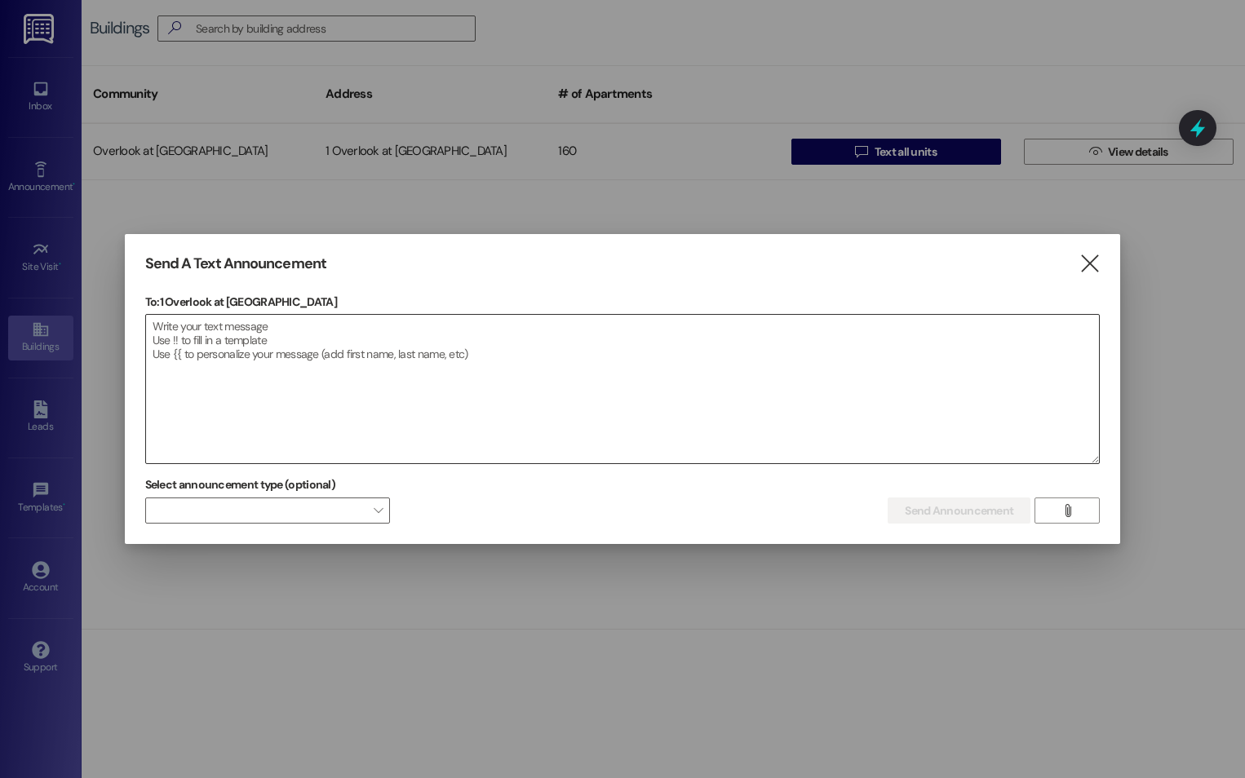
click at [197, 333] on textarea at bounding box center [623, 389] width 954 height 149
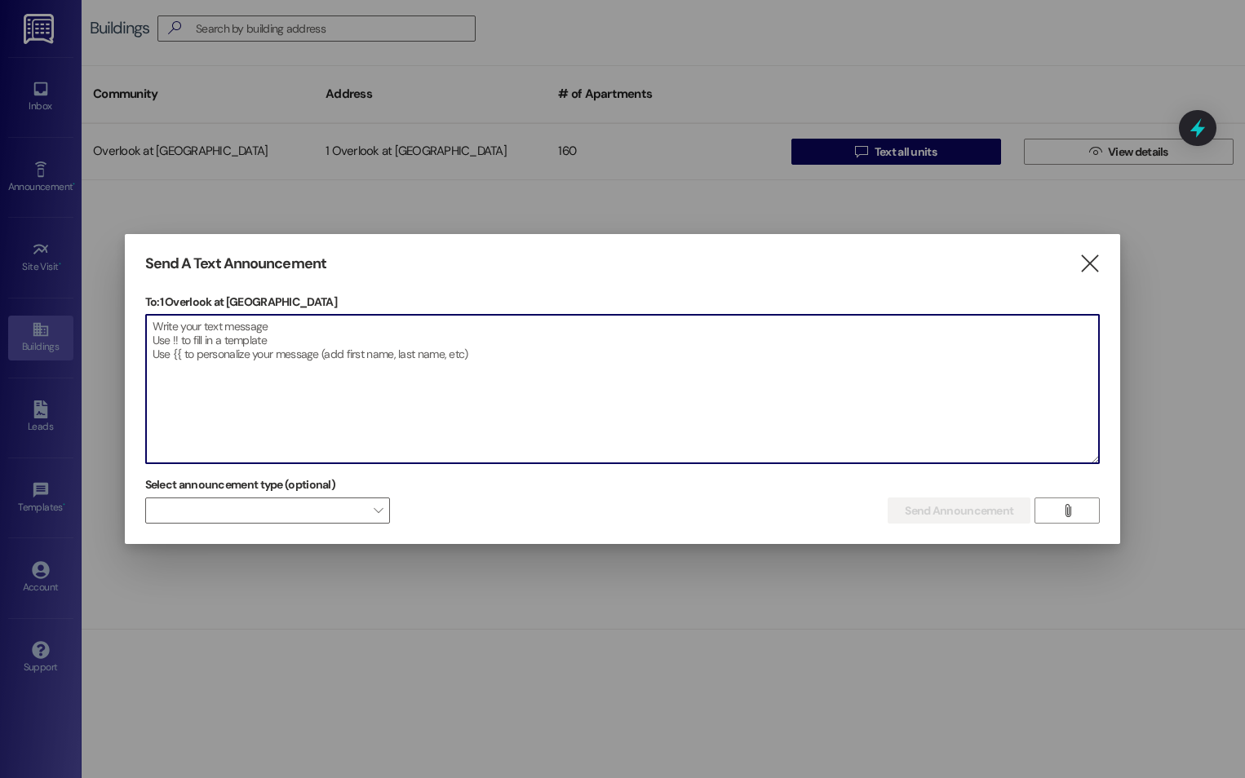
paste textarea "Here's a notice you can post or send to residents: --- **🏡 Community Notice: Bu…"
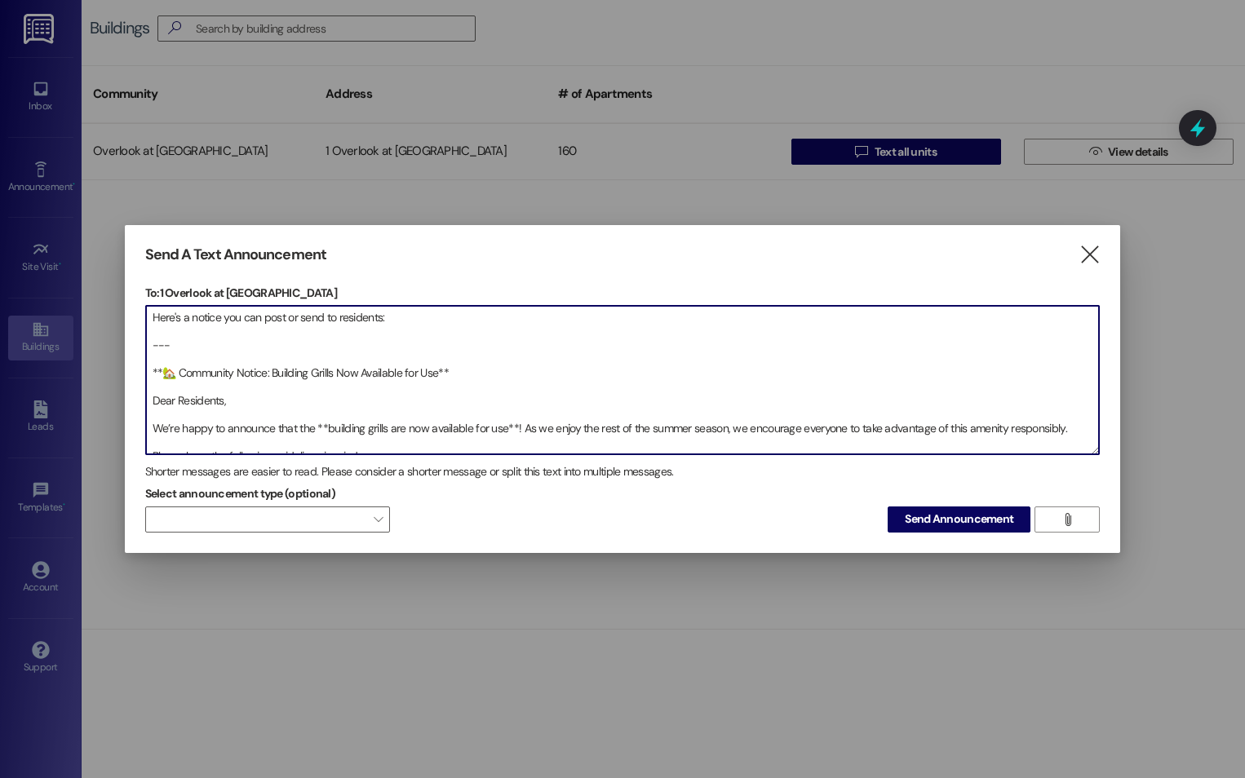
drag, startPoint x: 335, startPoint y: 353, endPoint x: 138, endPoint y: 317, distance: 199.9
click at [138, 317] on div "Send A Text Announcement  To: 1 Overlook at [GEOGRAPHIC_DATA]  Drop image fil…" at bounding box center [623, 389] width 996 height 328
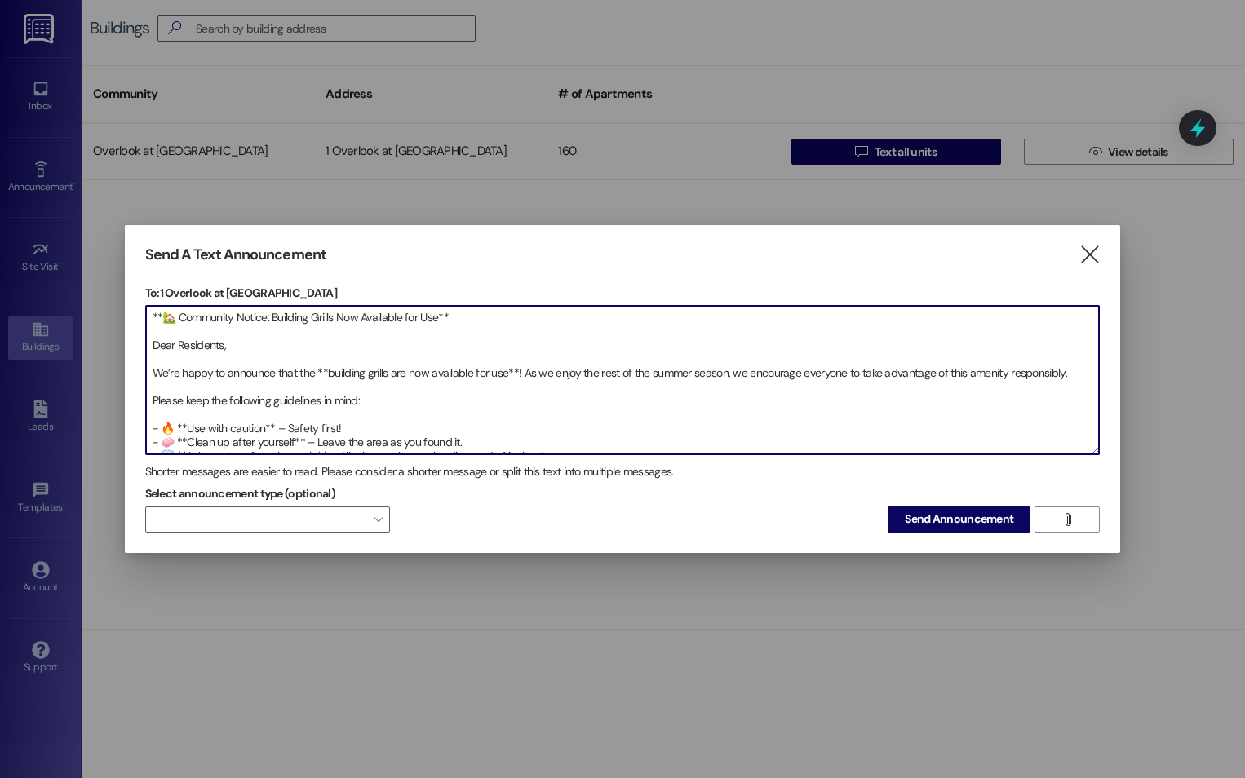
click at [330, 372] on textarea "**🏡 Community Notice: Building Grills Now Available for Use** Dear Residents, W…" at bounding box center [623, 380] width 954 height 149
click at [328, 370] on textarea "**🏡 Community Notice: Building Grills Now Available for Use** Dear Residents, W…" at bounding box center [623, 380] width 954 height 149
click at [368, 375] on textarea "**🏡 Community Notice: Building Grills Now Available for Use** Dear Residents, W…" at bounding box center [623, 380] width 954 height 149
click at [485, 375] on textarea "**🏡 Community Notice: Building Grills Now Available for Use** Dear Residents, W…" at bounding box center [623, 380] width 954 height 149
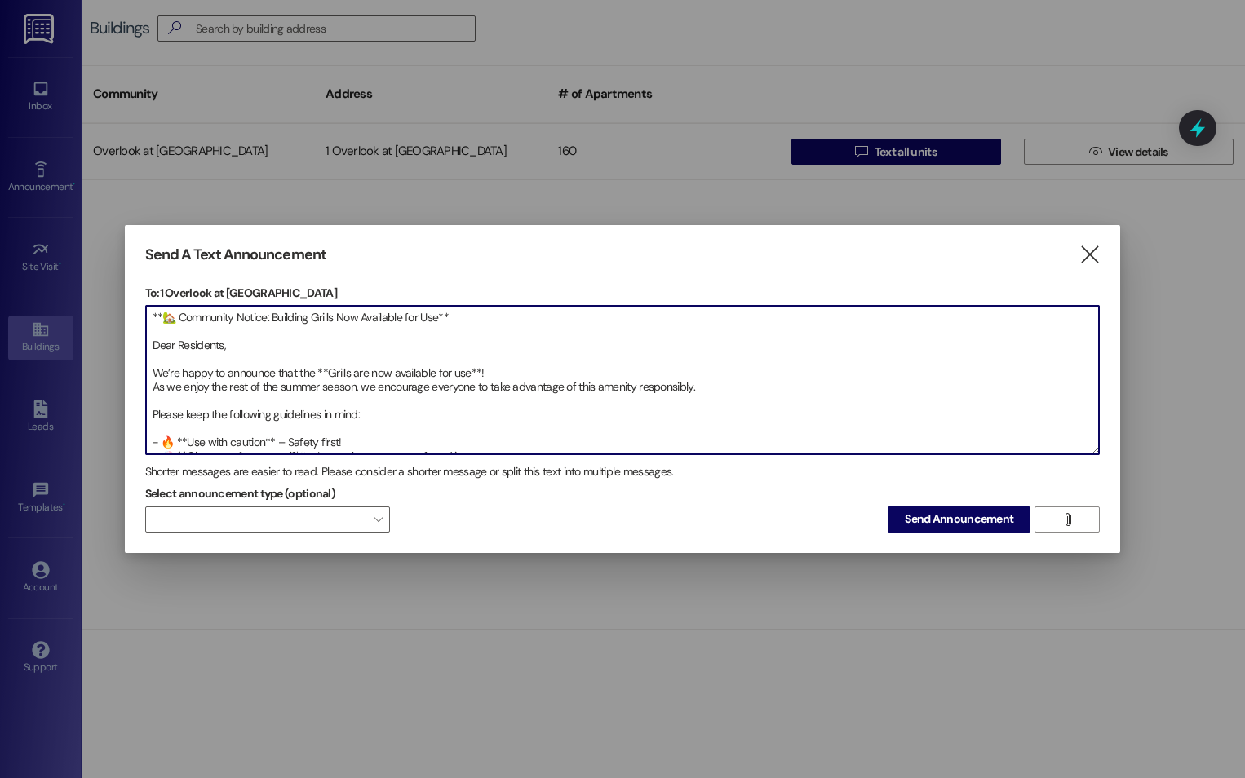
click at [500, 364] on textarea "**🏡 Community Notice: Building Grills Now Available for Use** Dear Residents, W…" at bounding box center [623, 380] width 954 height 149
click at [527, 374] on textarea "**🏡 Community Notice: Building Grills Now Available for Use** Dear Residents, W…" at bounding box center [623, 380] width 954 height 149
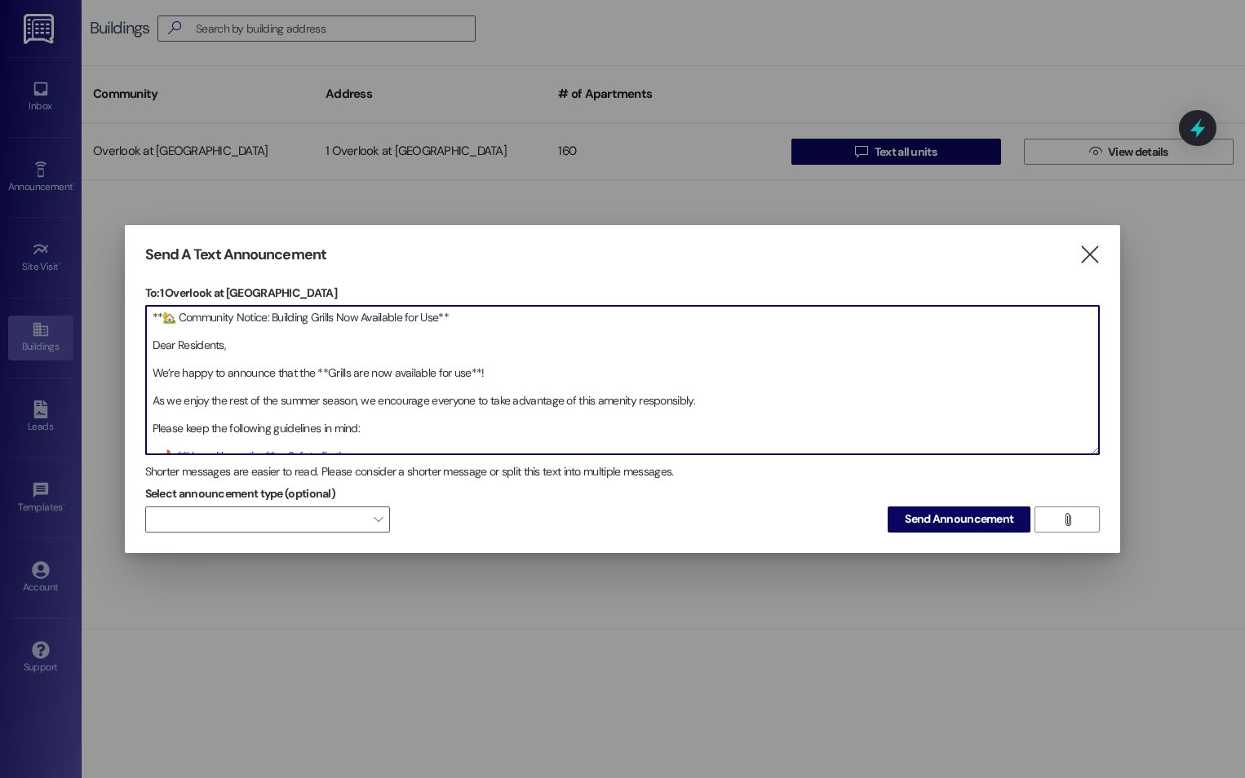
scroll to position [82, 0]
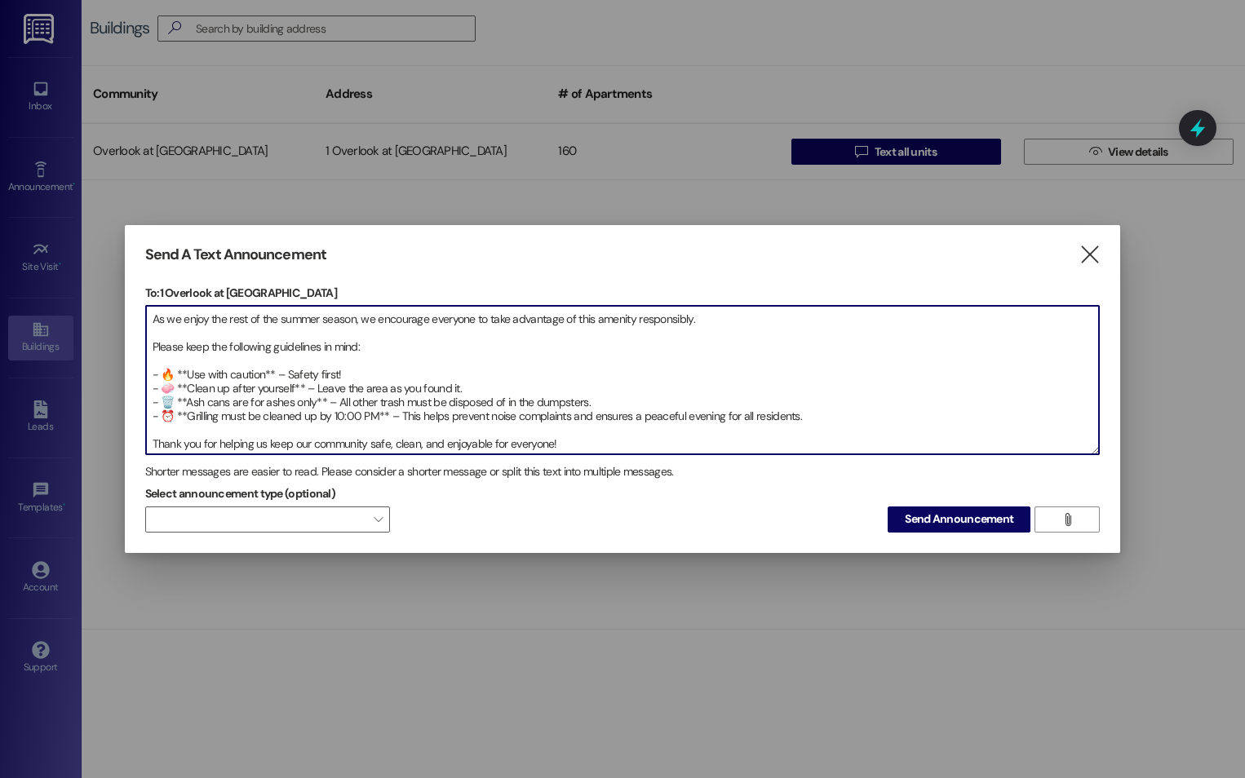
click at [827, 414] on textarea "**🏡 Community Notice: Building Grills Now Available for Use** Dear Residents, W…" at bounding box center [623, 380] width 954 height 149
click at [153, 431] on textarea "**🏡 Community Notice: Building Grills Now Available for Use** Dear Residents, W…" at bounding box center [623, 380] width 954 height 149
click at [391, 432] on textarea "**🏡 Community Notice: Building Grills Now Available for Use** Dear Residents, W…" at bounding box center [623, 380] width 954 height 149
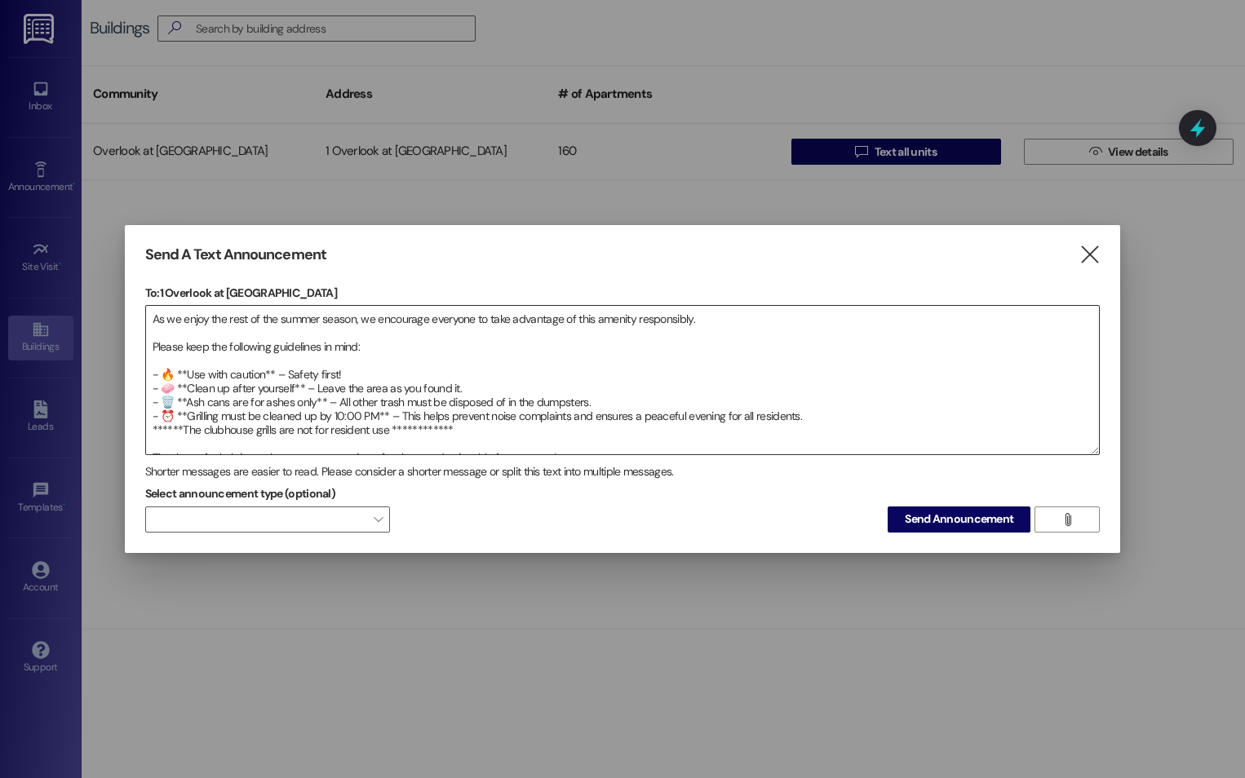
click at [812, 421] on textarea "**********" at bounding box center [623, 380] width 954 height 149
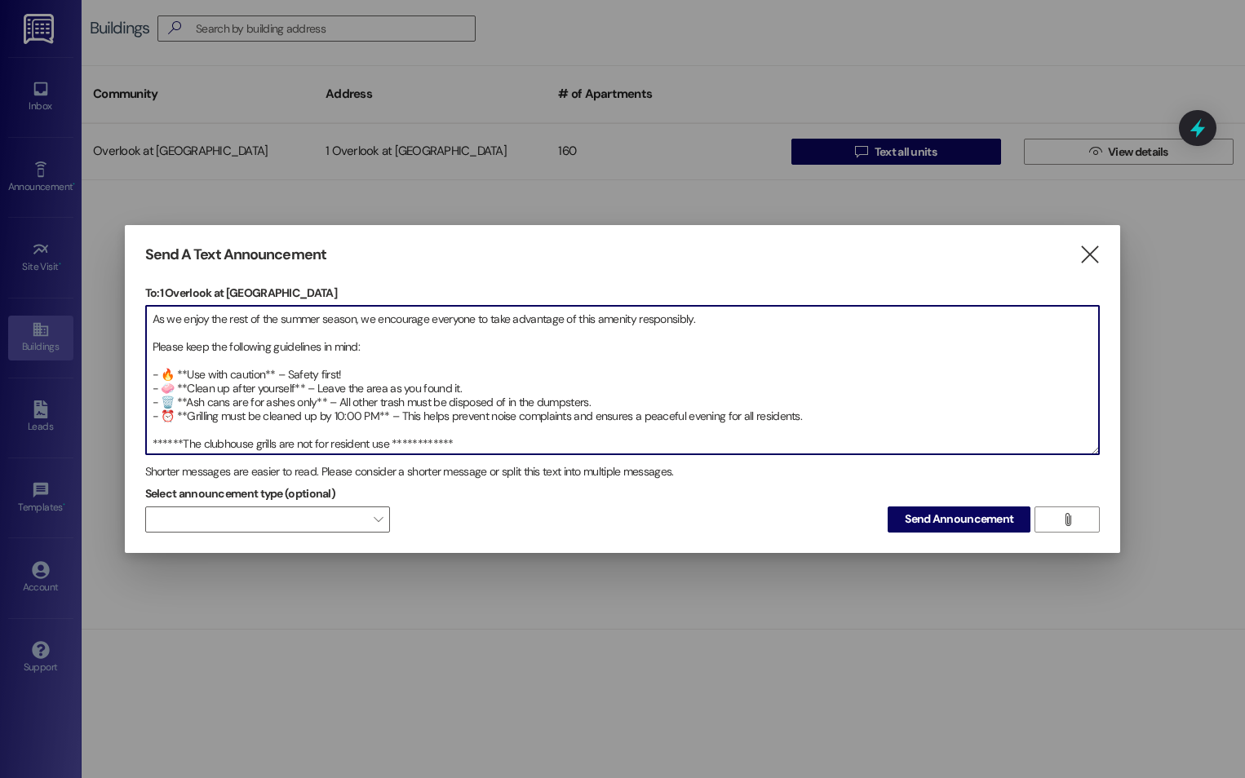
paste textarea "⚠️ Damage to grill areas, tables, or shade structures will result in charges – …"
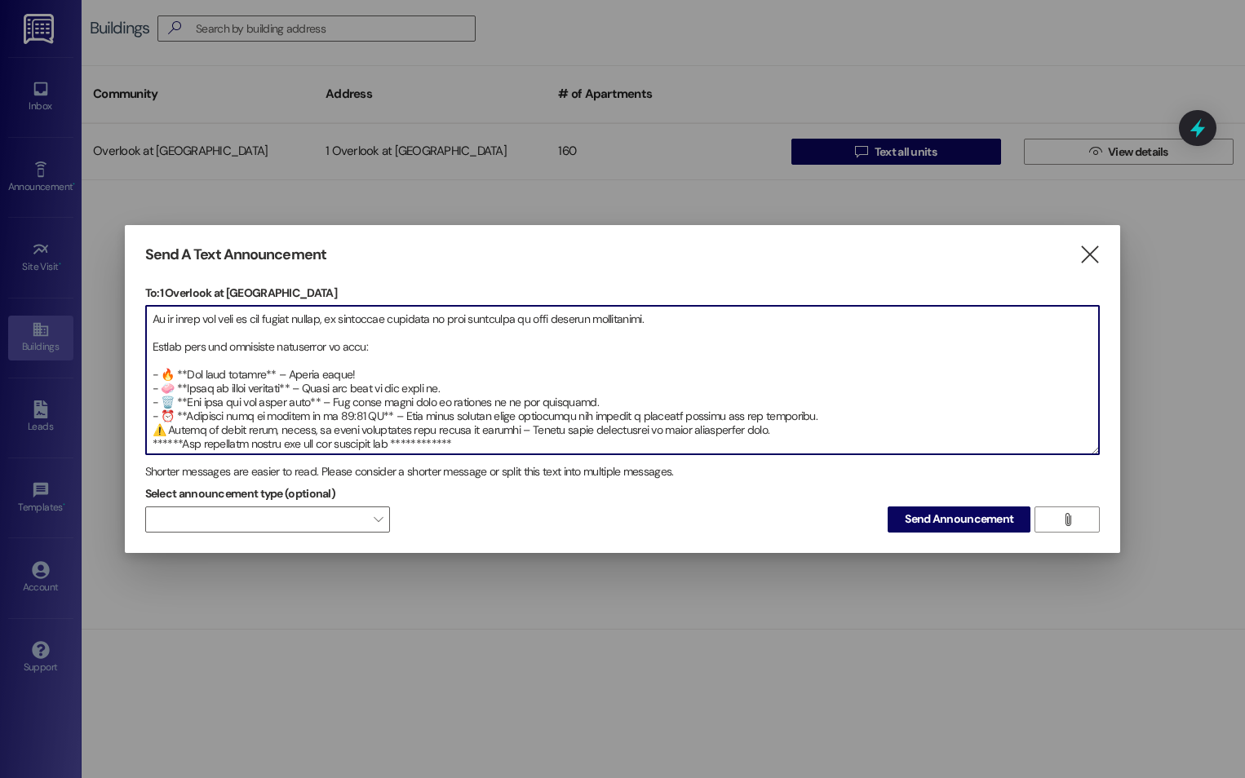
click at [240, 427] on textarea at bounding box center [623, 380] width 954 height 149
click at [274, 432] on textarea at bounding box center [623, 380] width 954 height 149
click at [270, 432] on textarea at bounding box center [623, 380] width 954 height 149
click at [741, 431] on textarea at bounding box center [623, 380] width 954 height 149
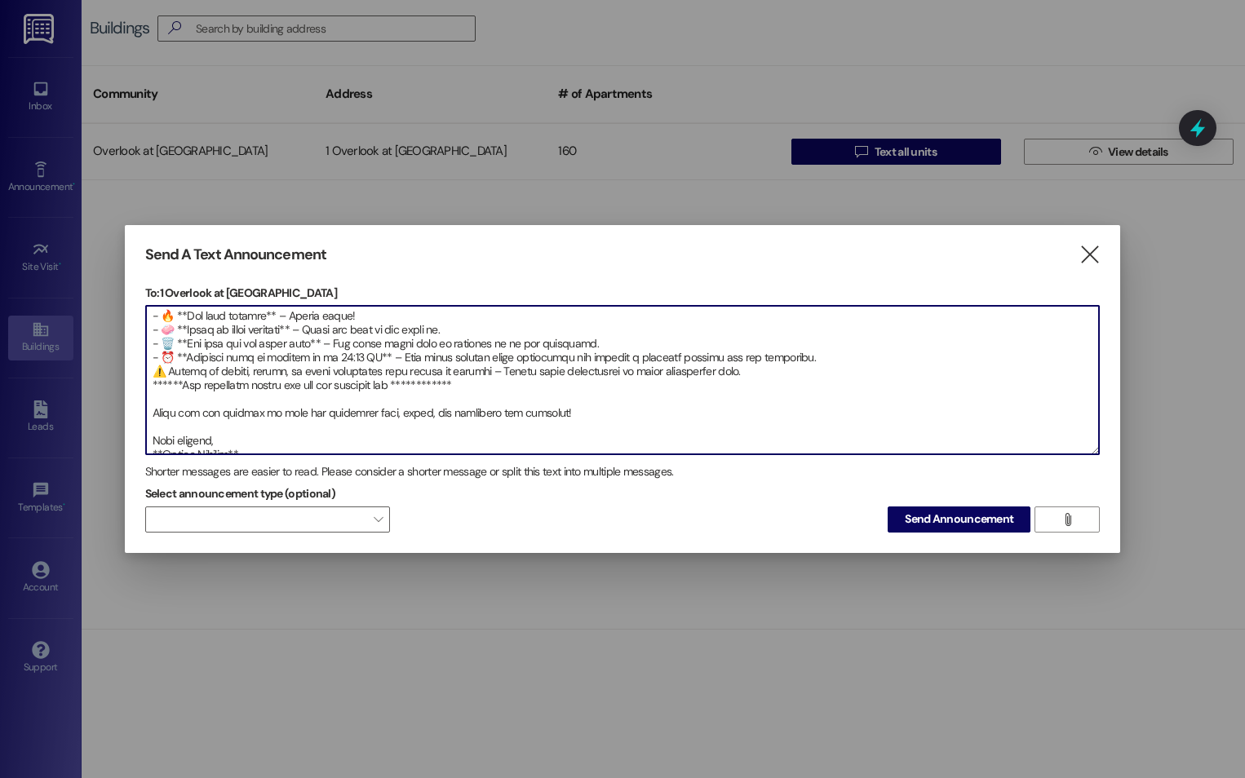
scroll to position [222, 0]
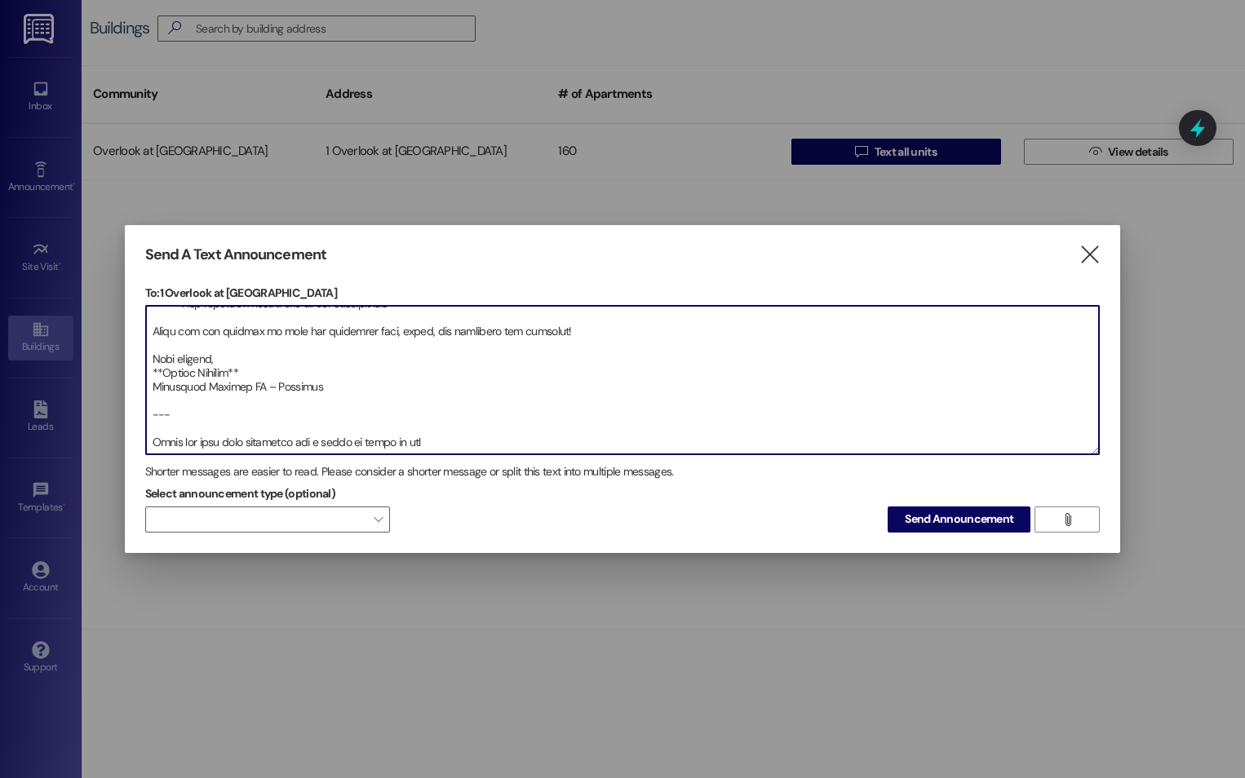
drag, startPoint x: 458, startPoint y: 439, endPoint x: 141, endPoint y: 426, distance: 316.9
click at [141, 426] on div "Send A Text Announcement  To: 1 Overlook at Thornton  Drop image file here Sh…" at bounding box center [623, 389] width 996 height 328
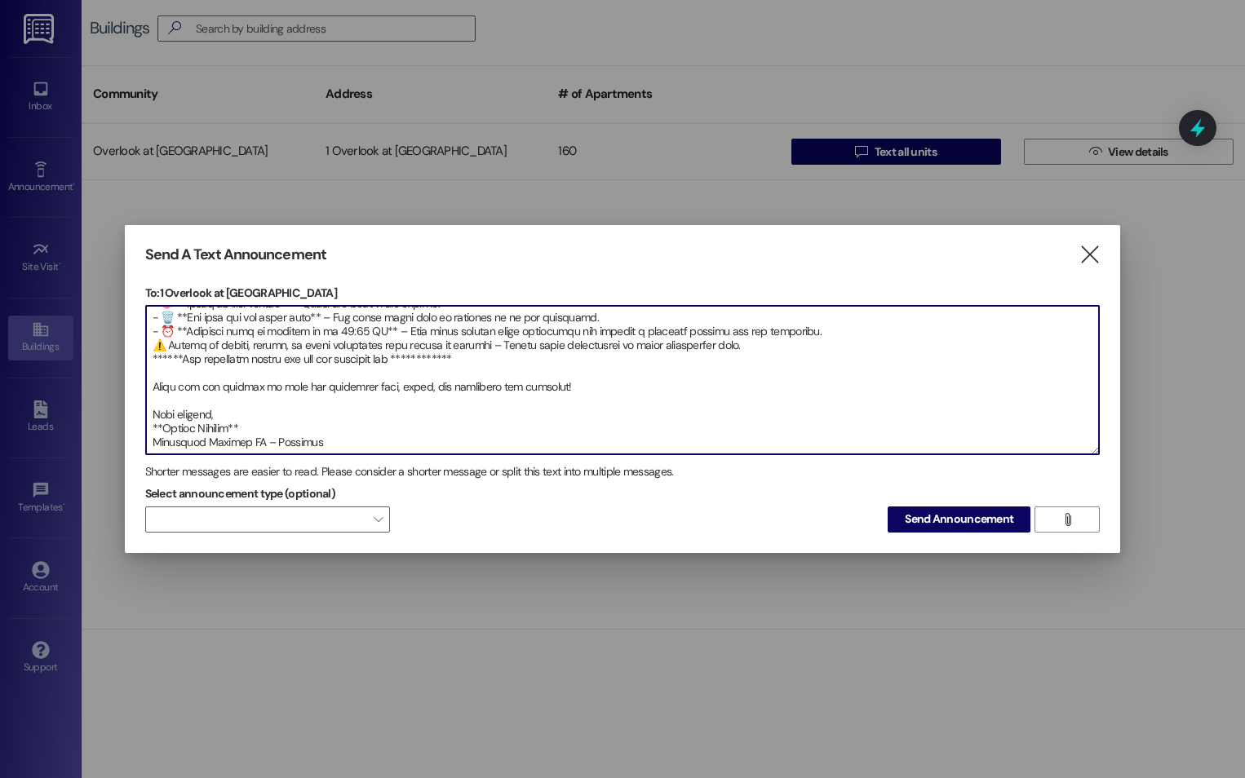
scroll to position [180, 0]
drag, startPoint x: 260, startPoint y: 410, endPoint x: 150, endPoint y: 410, distance: 110.2
click at [150, 410] on textarea at bounding box center [623, 380] width 954 height 149
drag, startPoint x: 335, startPoint y: 427, endPoint x: 140, endPoint y: 431, distance: 194.3
click at [140, 431] on div "Send A Text Announcement  To: 1 Overlook at Thornton  Drop image file here Sh…" at bounding box center [623, 389] width 996 height 328
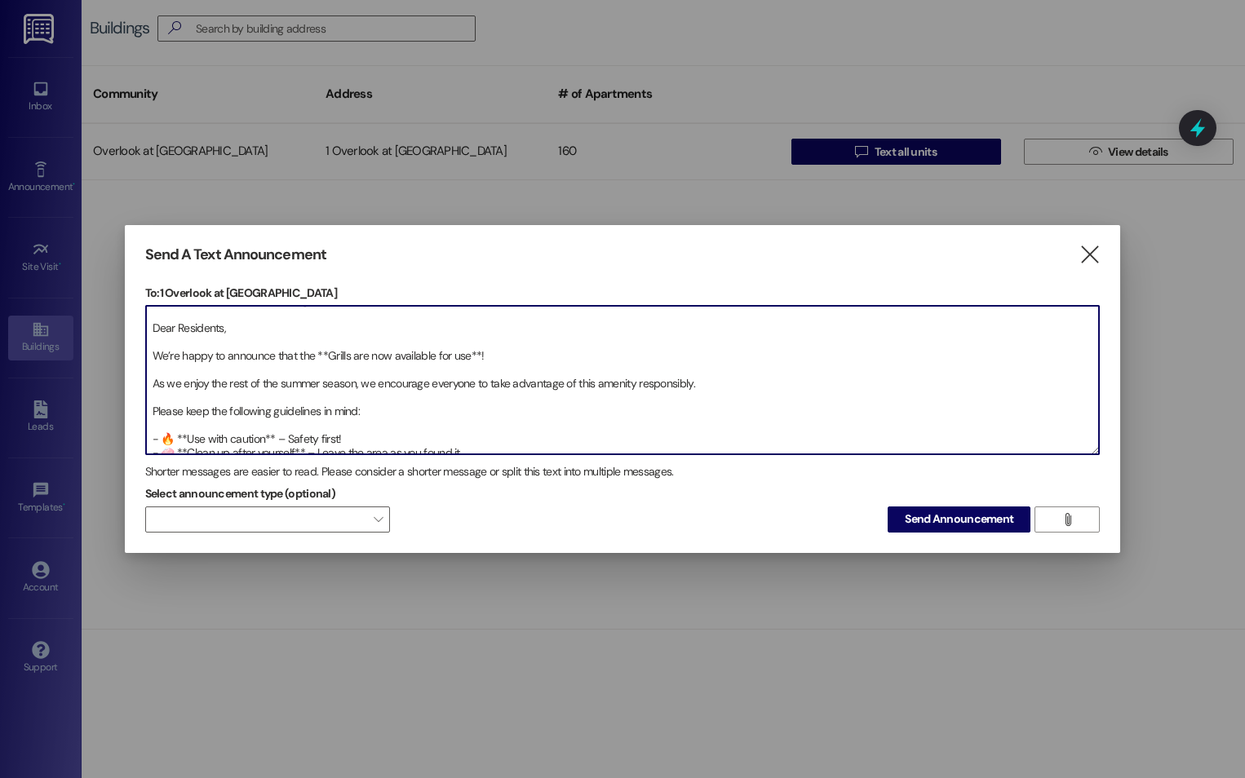
scroll to position [99, 0]
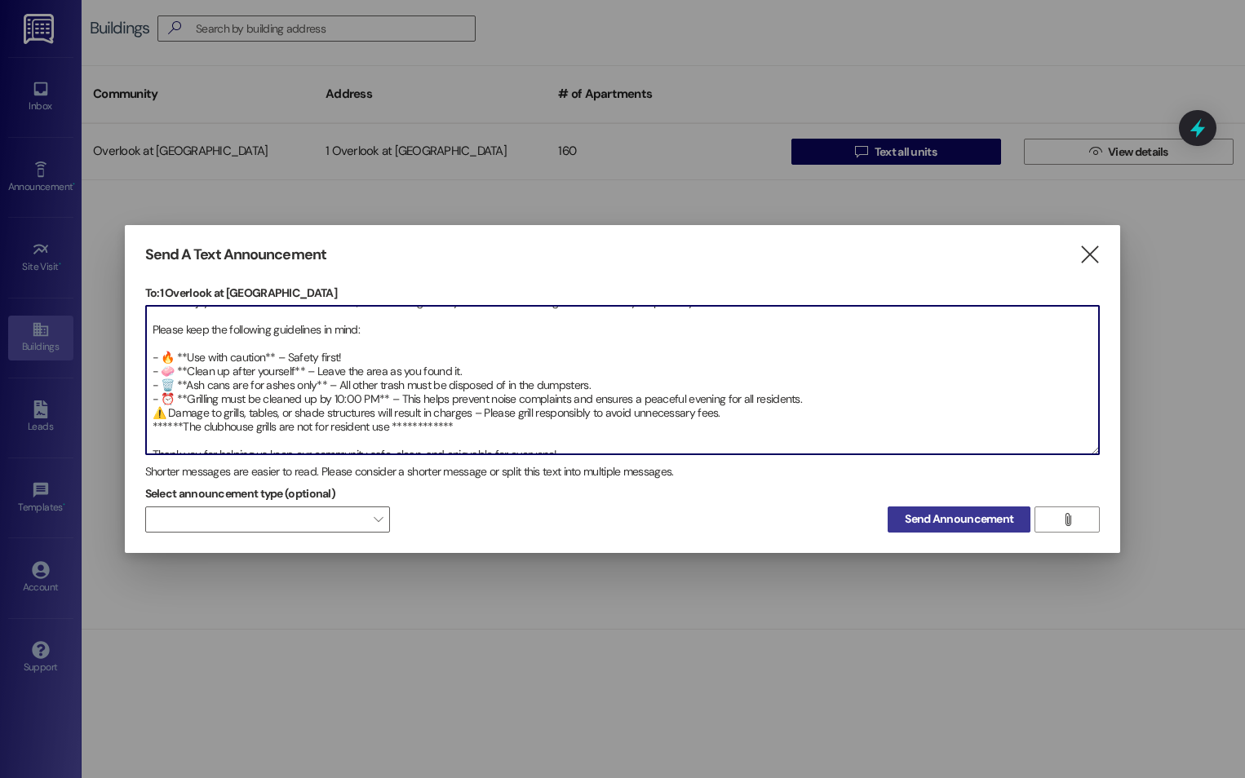
type textarea "**********"
click at [947, 521] on span "Send Announcement" at bounding box center [959, 519] width 109 height 17
